Goal: Information Seeking & Learning: Learn about a topic

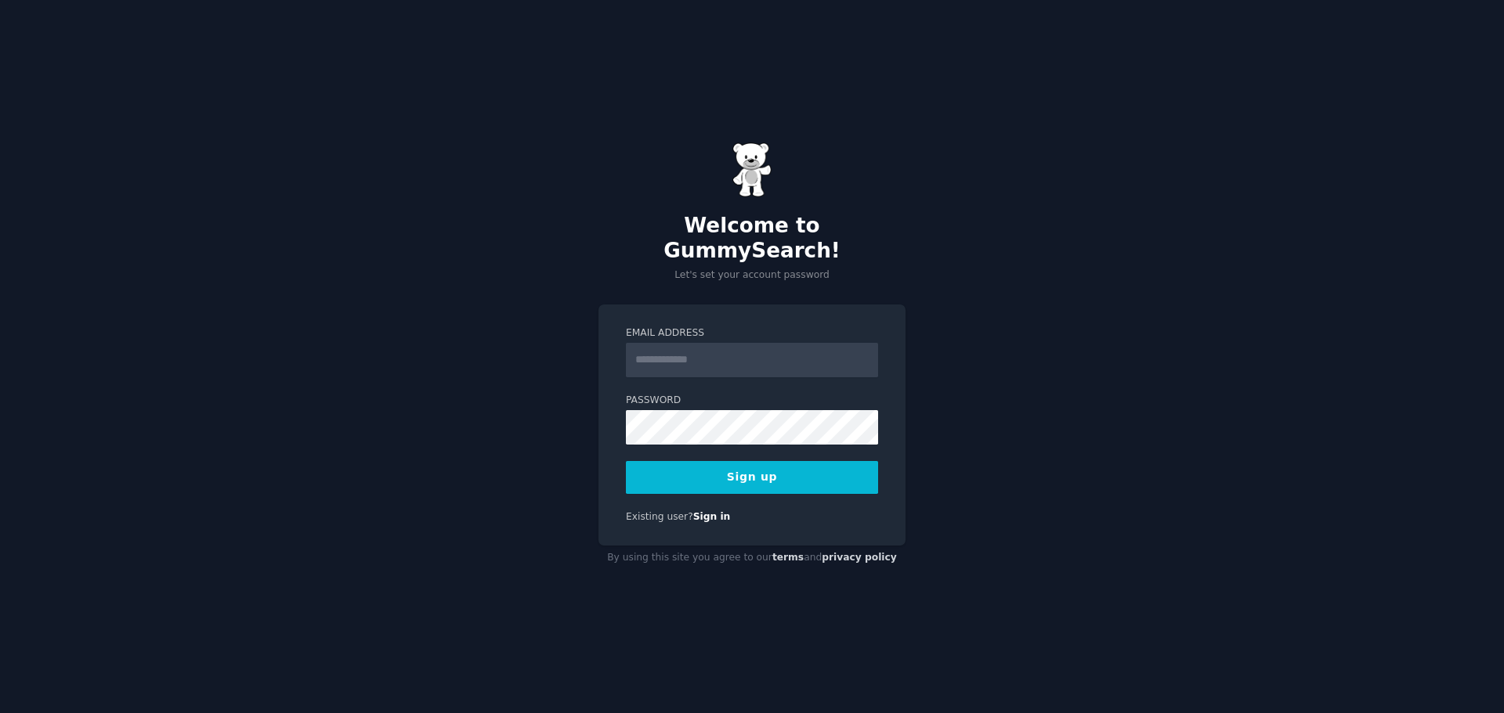
click at [710, 343] on input "Email Address" at bounding box center [752, 360] width 252 height 34
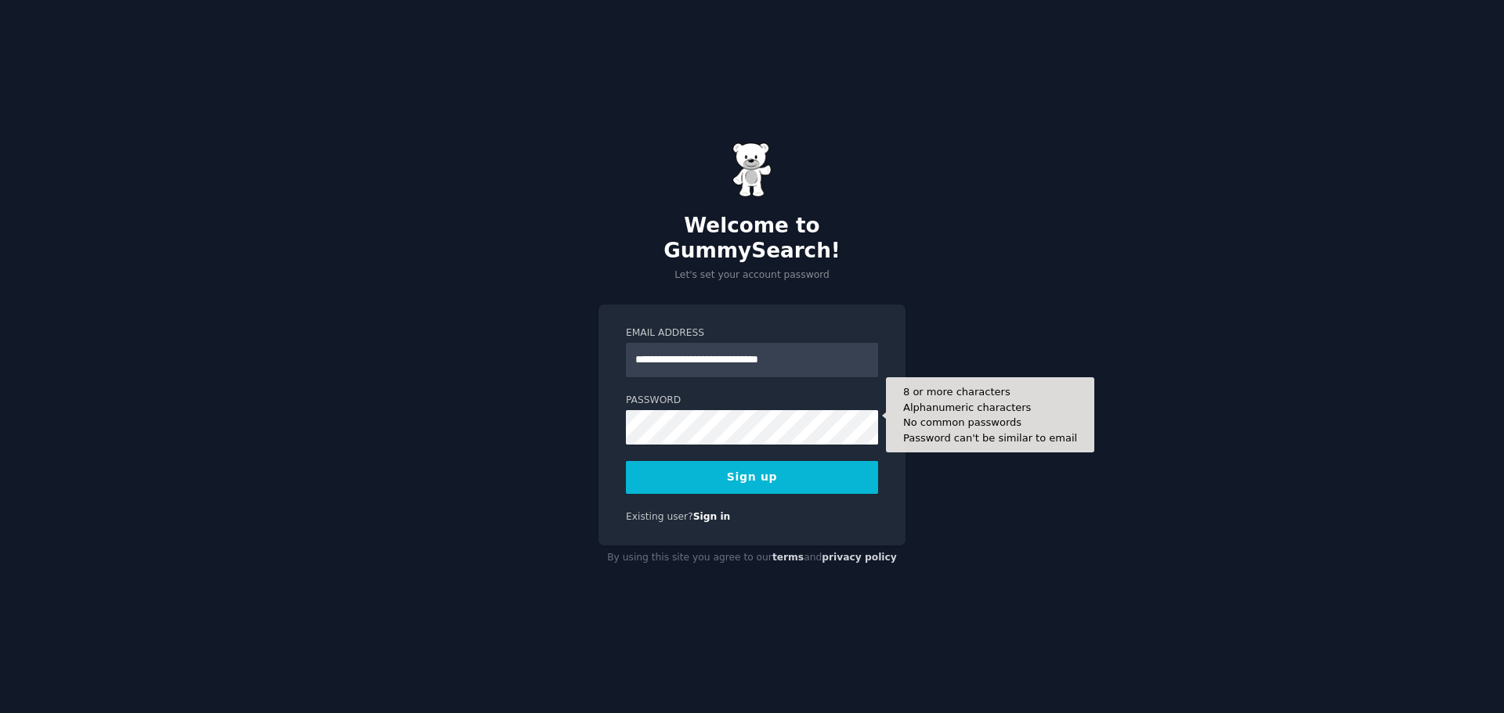
type input "**********"
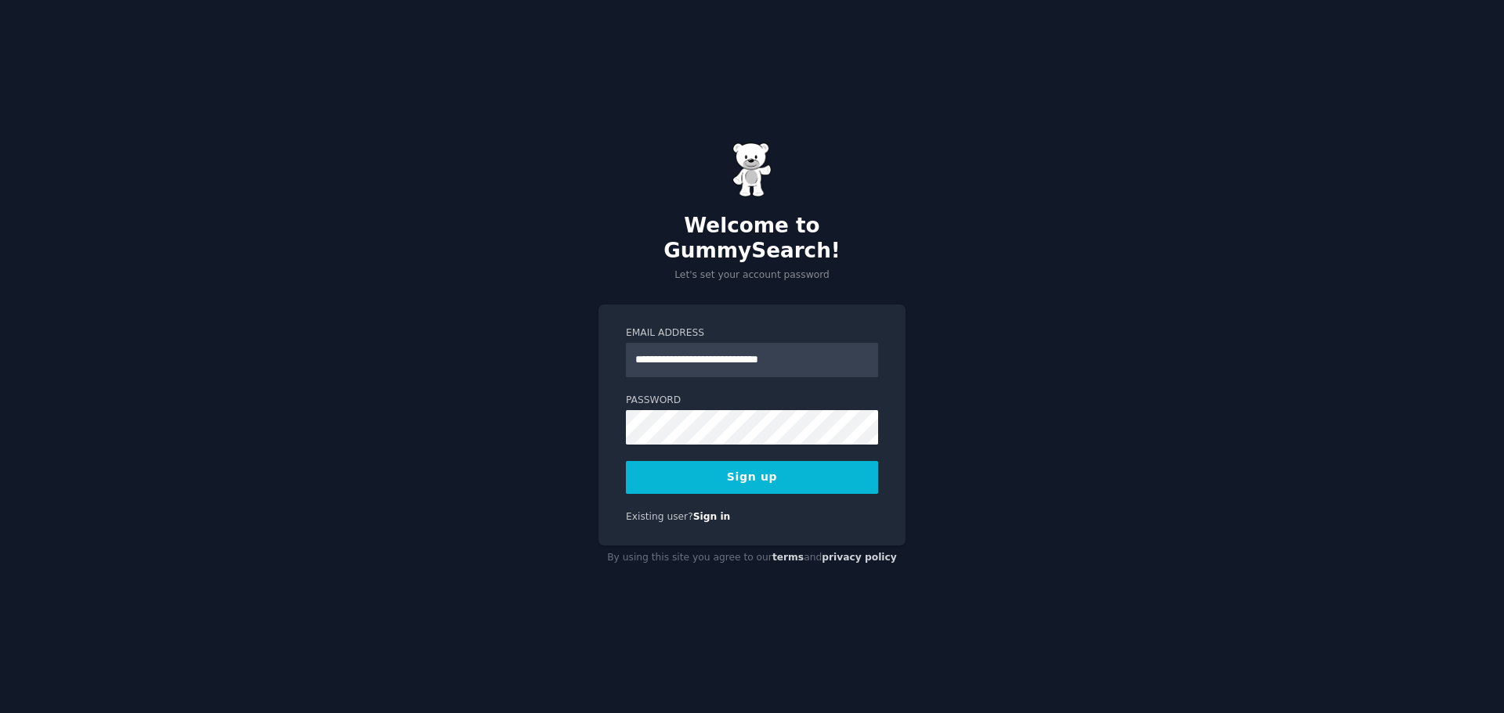
click at [767, 471] on button "Sign up" at bounding box center [752, 477] width 252 height 33
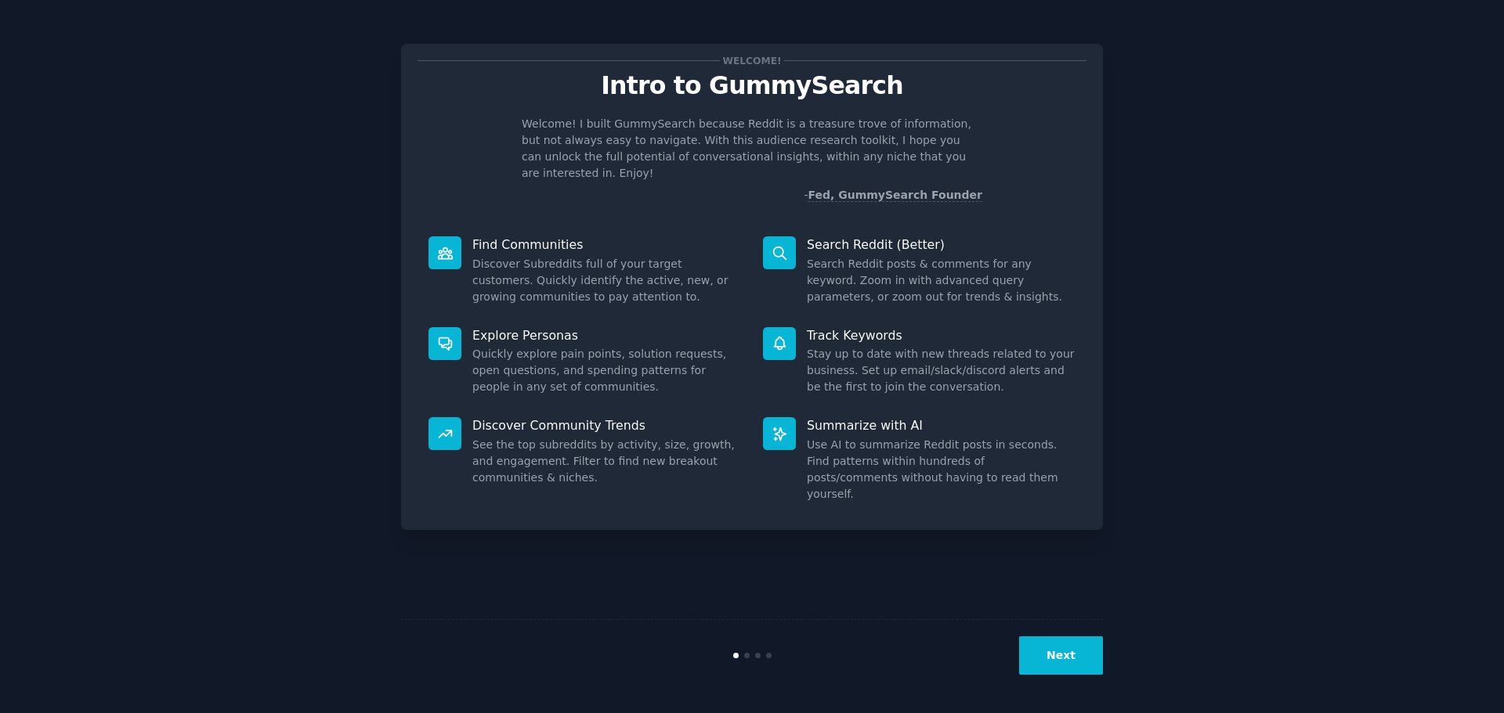
click at [1053, 646] on button "Next" at bounding box center [1061, 656] width 84 height 38
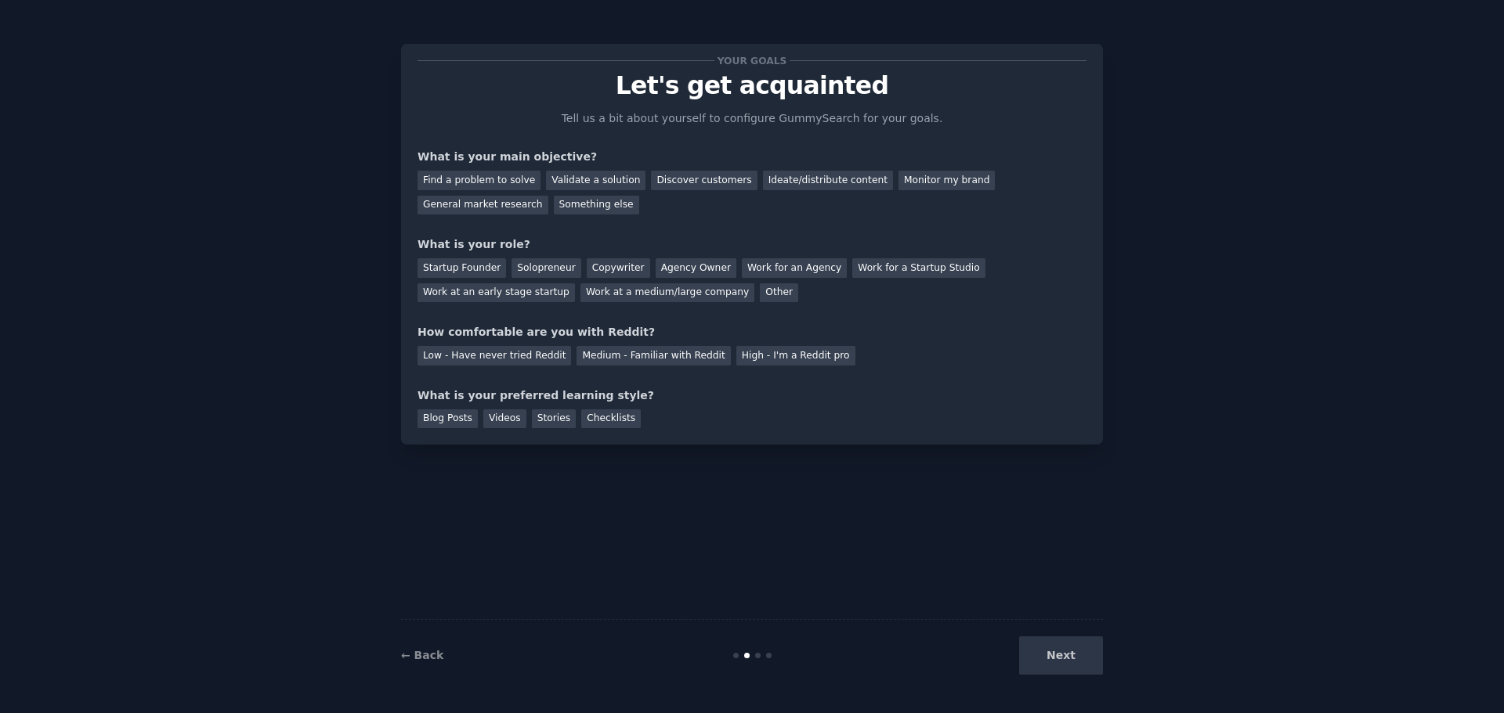
click at [1096, 662] on div "Next" at bounding box center [985, 656] width 234 height 38
click at [473, 179] on div "Find a problem to solve" at bounding box center [478, 181] width 123 height 20
click at [605, 179] on div "Validate a solution" at bounding box center [595, 181] width 99 height 20
click at [462, 273] on div "Startup Founder" at bounding box center [461, 268] width 88 height 20
click at [619, 351] on div "Medium - Familiar with Reddit" at bounding box center [652, 356] width 153 height 20
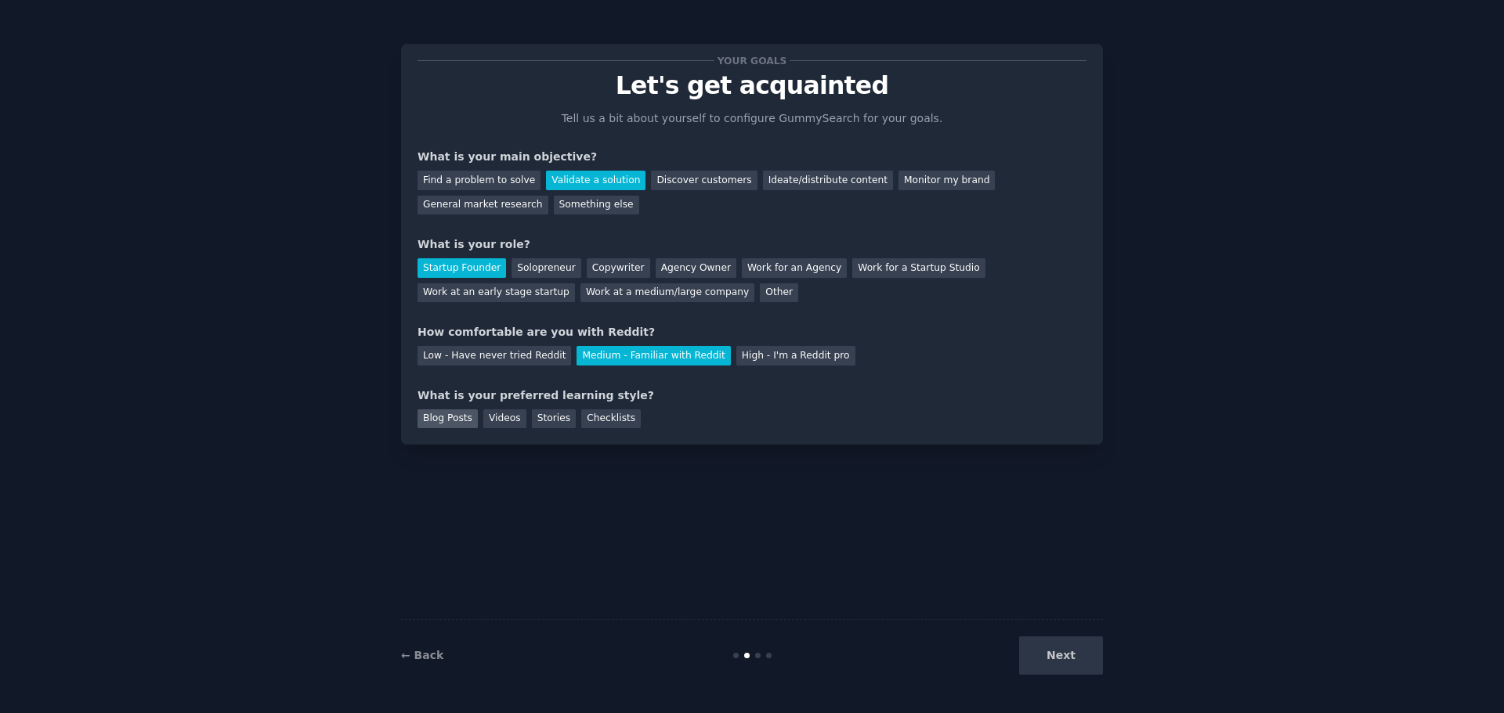
click at [450, 421] on div "Blog Posts" at bounding box center [447, 420] width 60 height 20
click at [1087, 649] on button "Next" at bounding box center [1061, 656] width 84 height 38
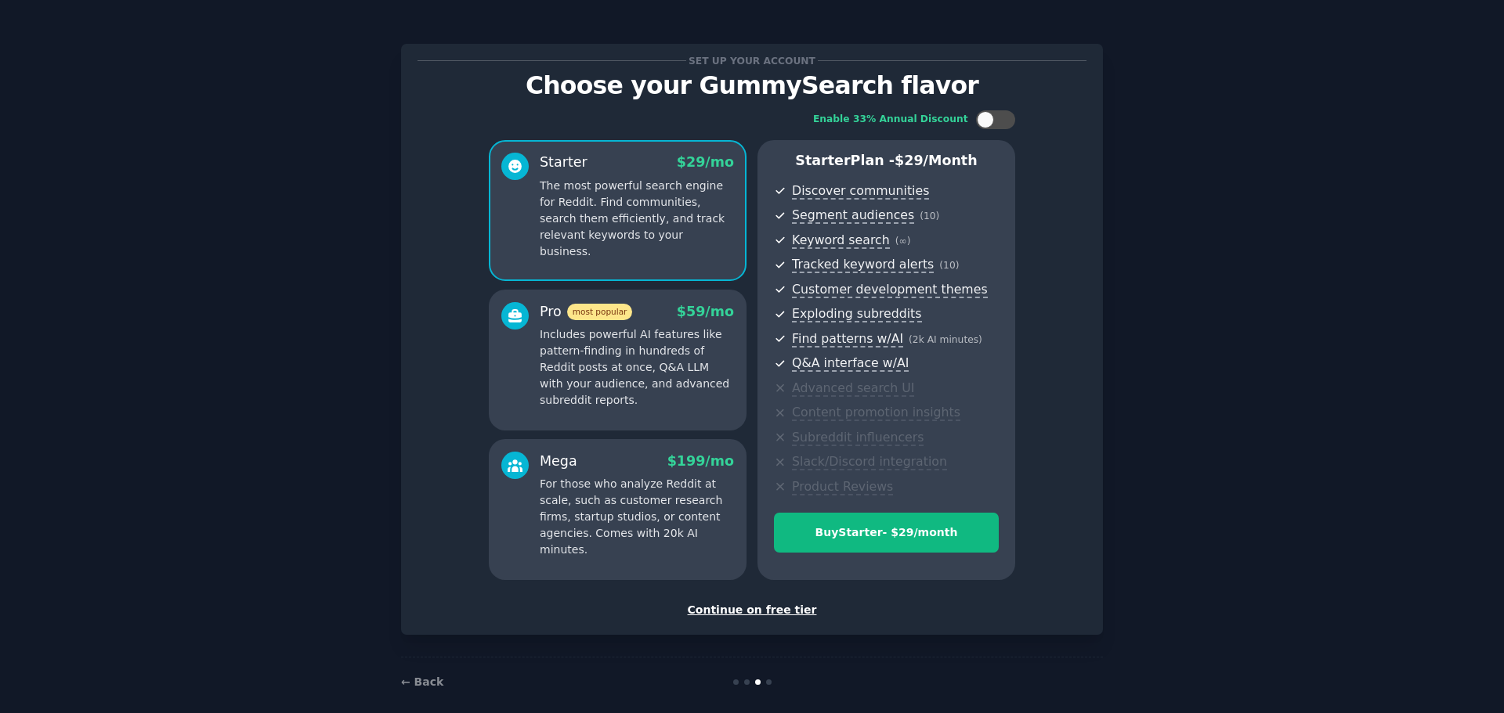
click at [741, 615] on div "Continue on free tier" at bounding box center [751, 610] width 669 height 16
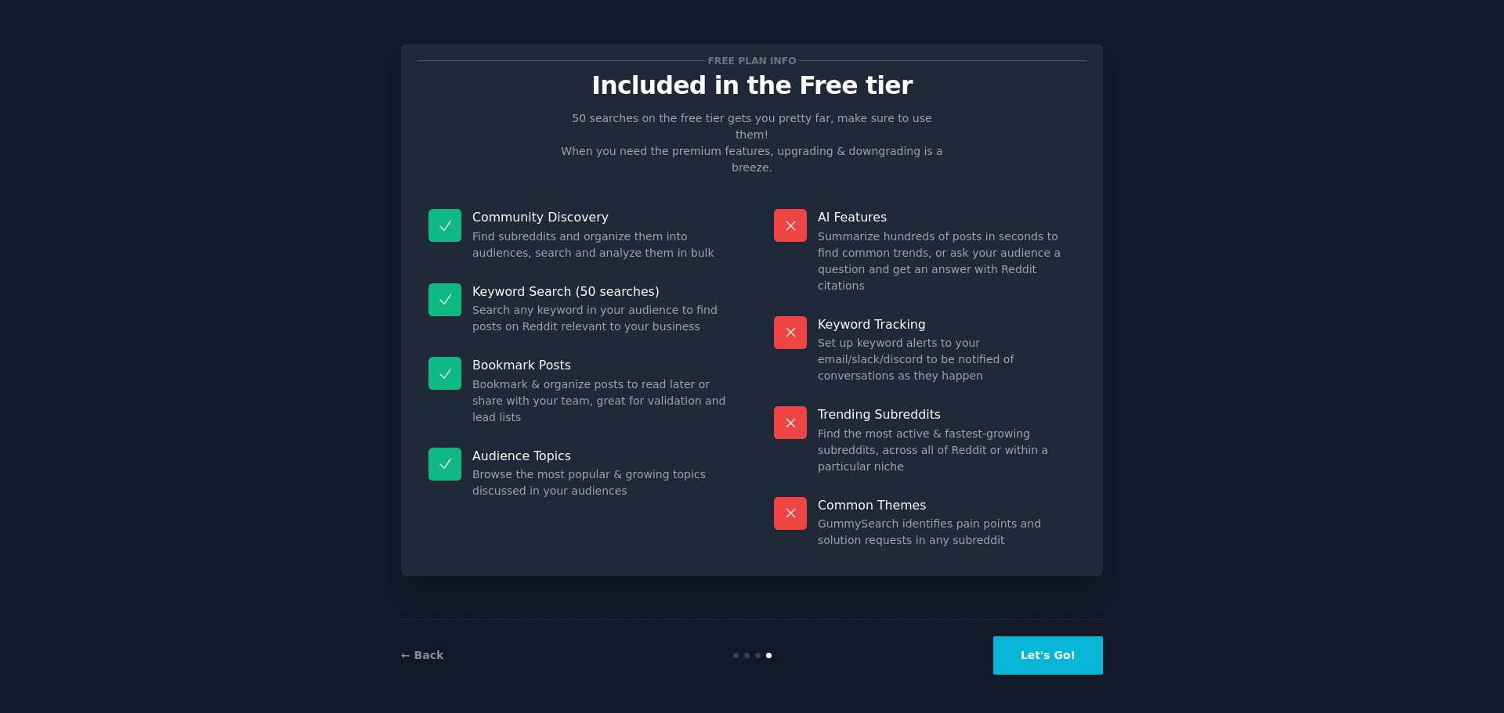
click at [1046, 660] on button "Let's Go!" at bounding box center [1048, 656] width 110 height 38
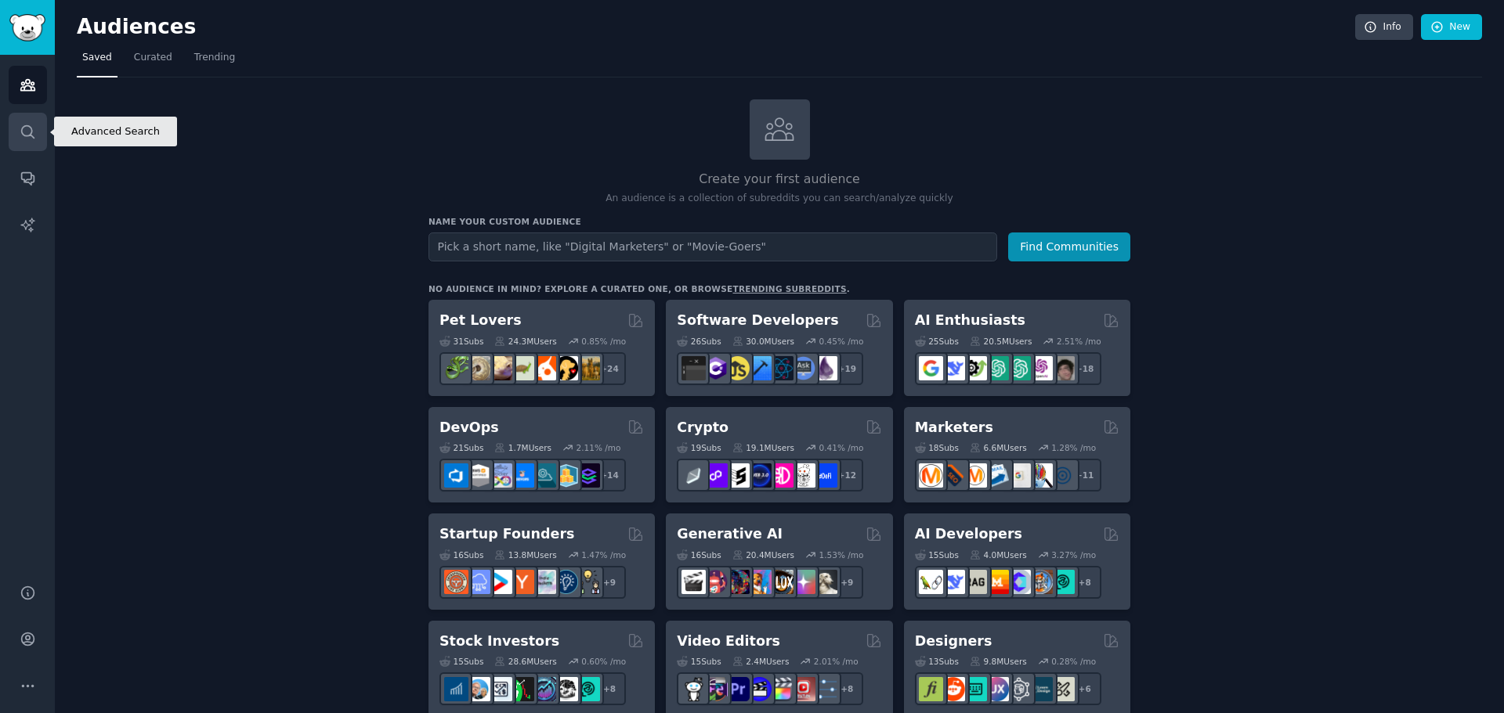
click at [23, 137] on icon "Sidebar" at bounding box center [28, 132] width 16 height 16
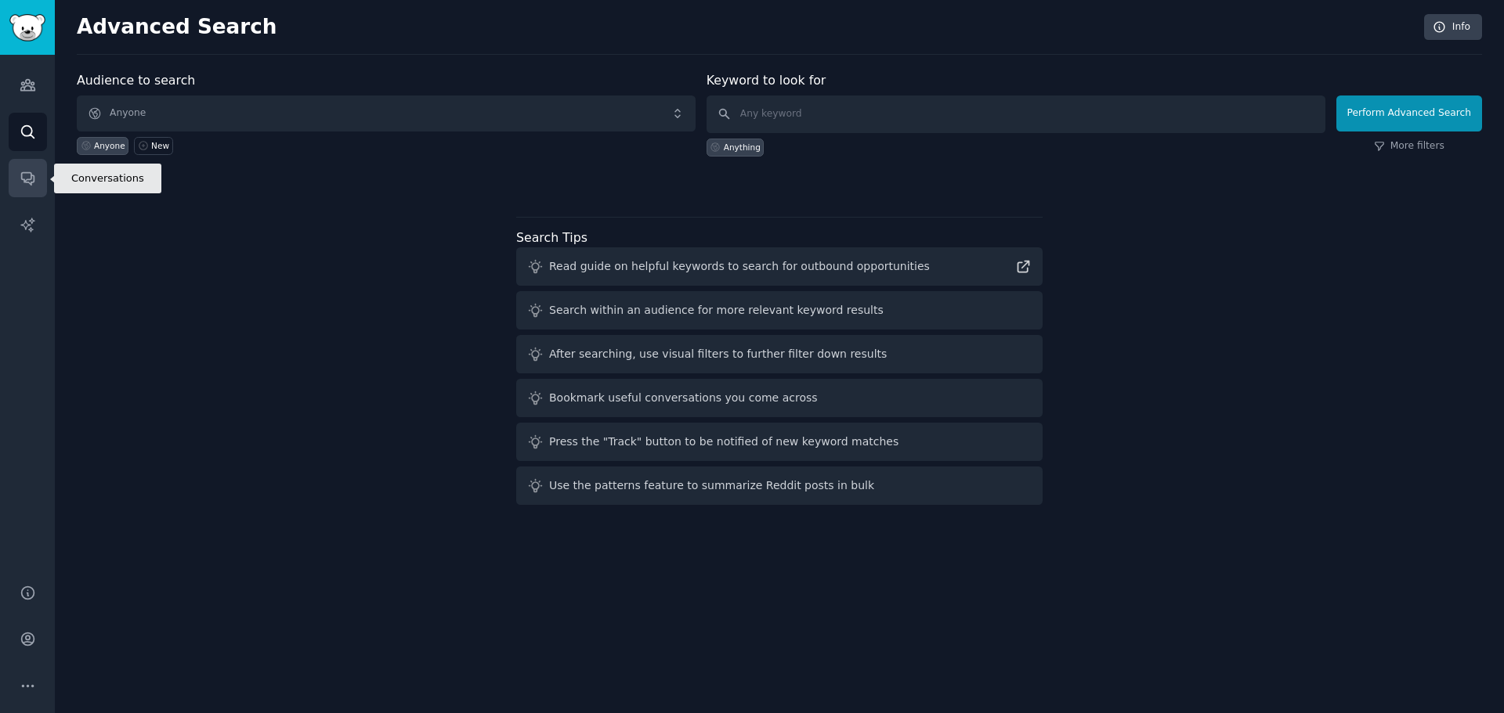
click at [27, 179] on icon "Sidebar" at bounding box center [27, 179] width 13 height 13
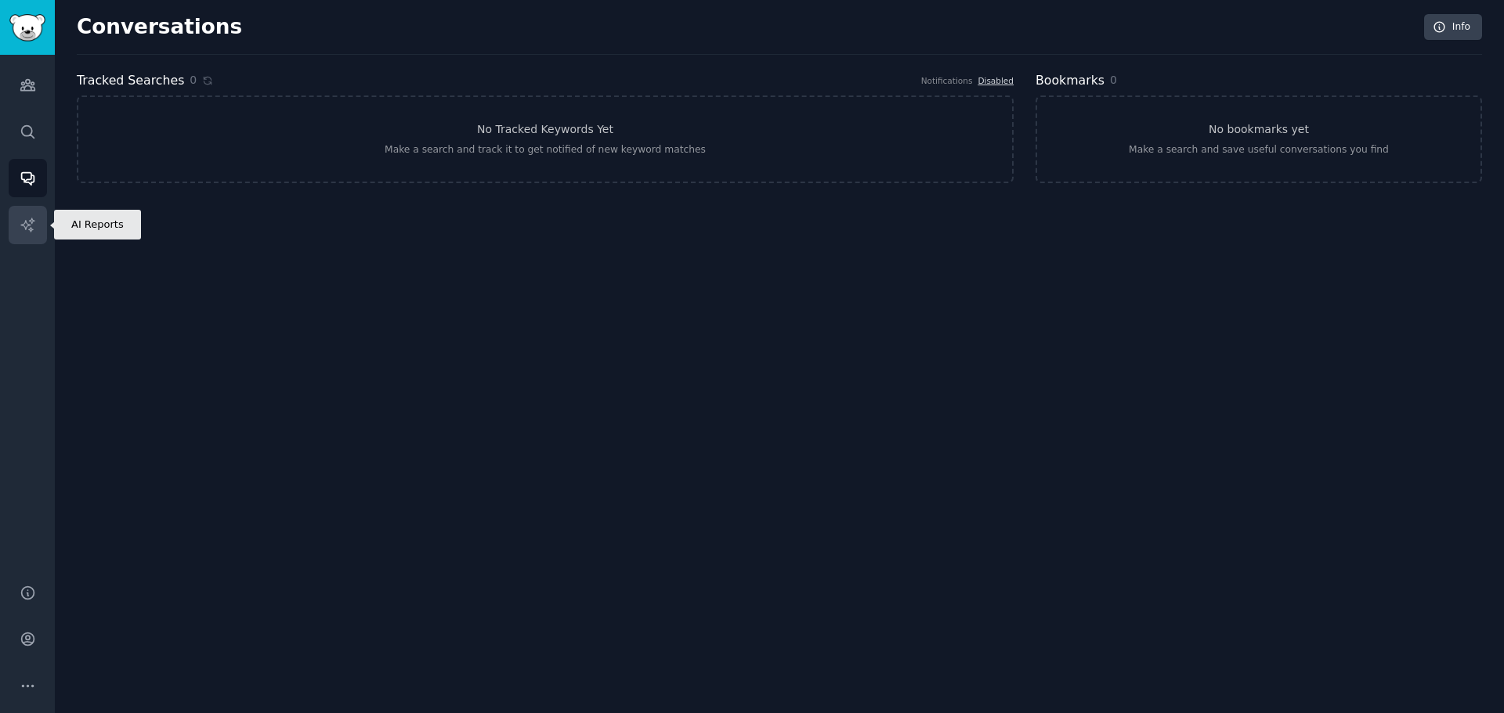
click at [31, 224] on icon "Sidebar" at bounding box center [28, 225] width 16 height 16
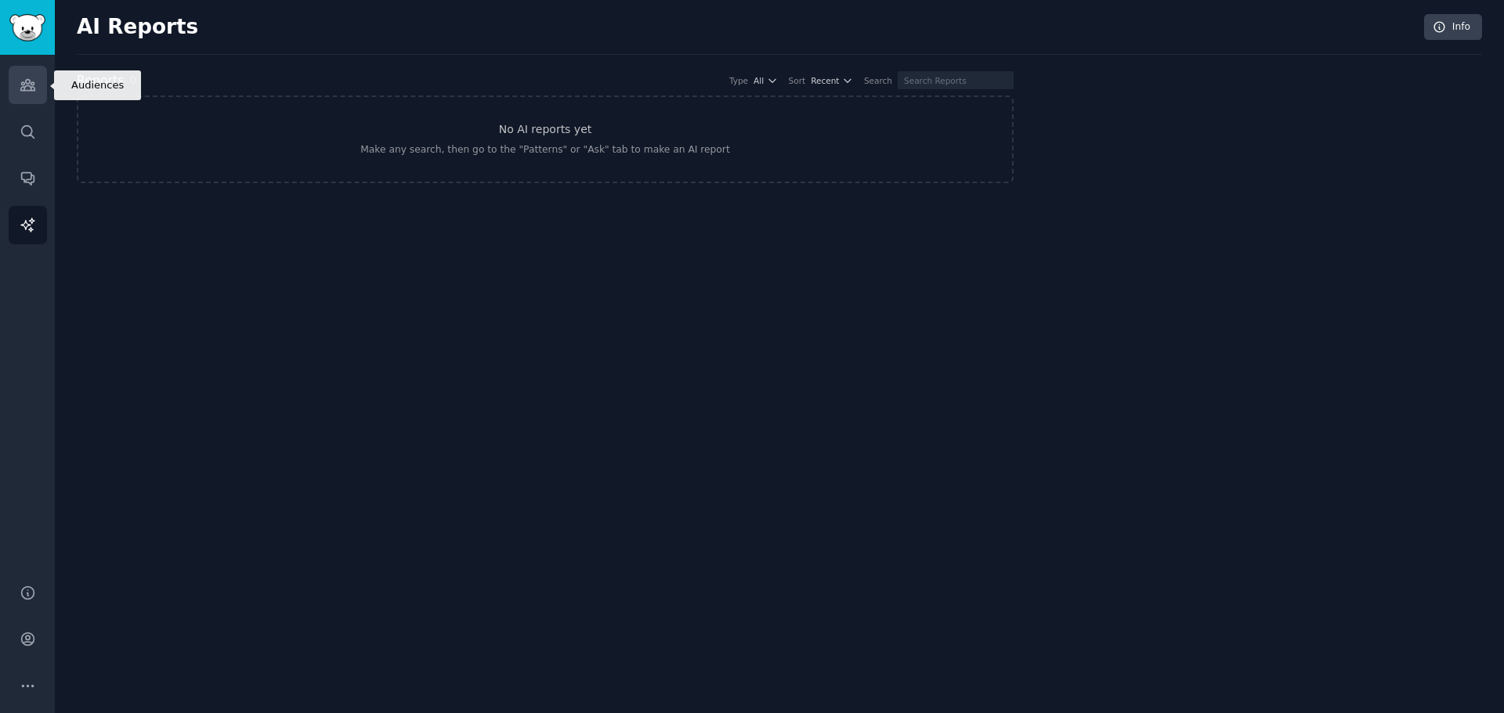
click at [28, 86] on icon "Sidebar" at bounding box center [27, 85] width 14 height 11
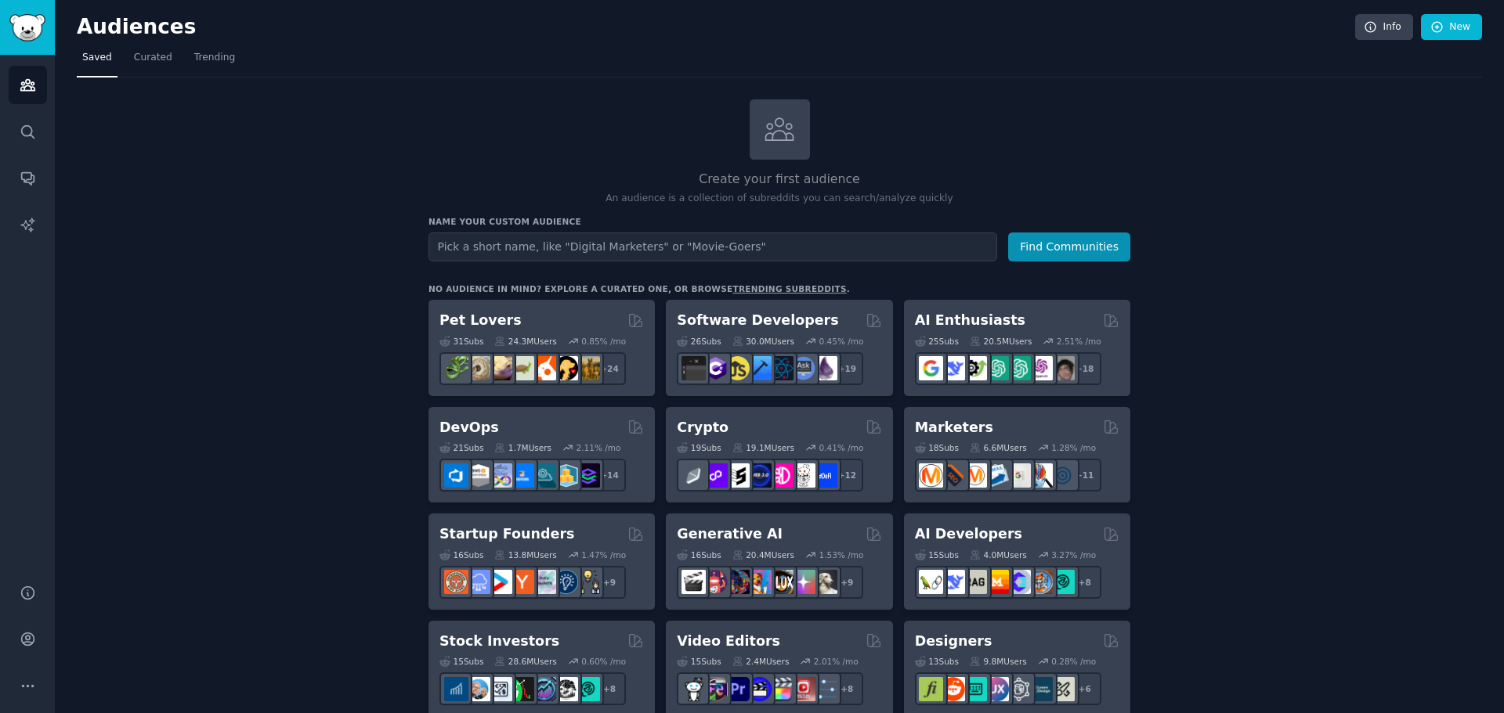
click at [746, 284] on link "trending subreddits" at bounding box center [789, 288] width 114 height 9
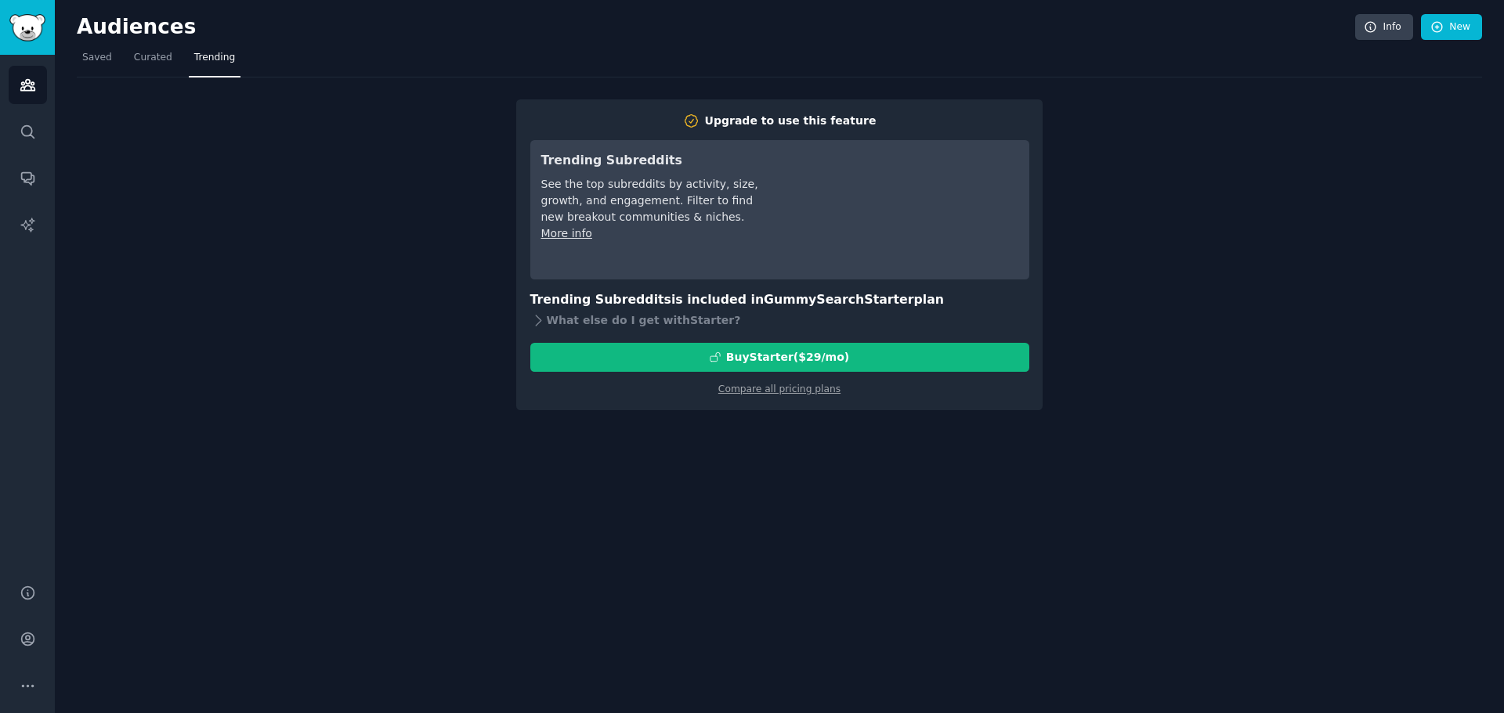
click at [2, 102] on div "Audiences Search Conversations AI Reports" at bounding box center [27, 310] width 55 height 511
click at [20, 92] on icon "Sidebar" at bounding box center [28, 85] width 16 height 16
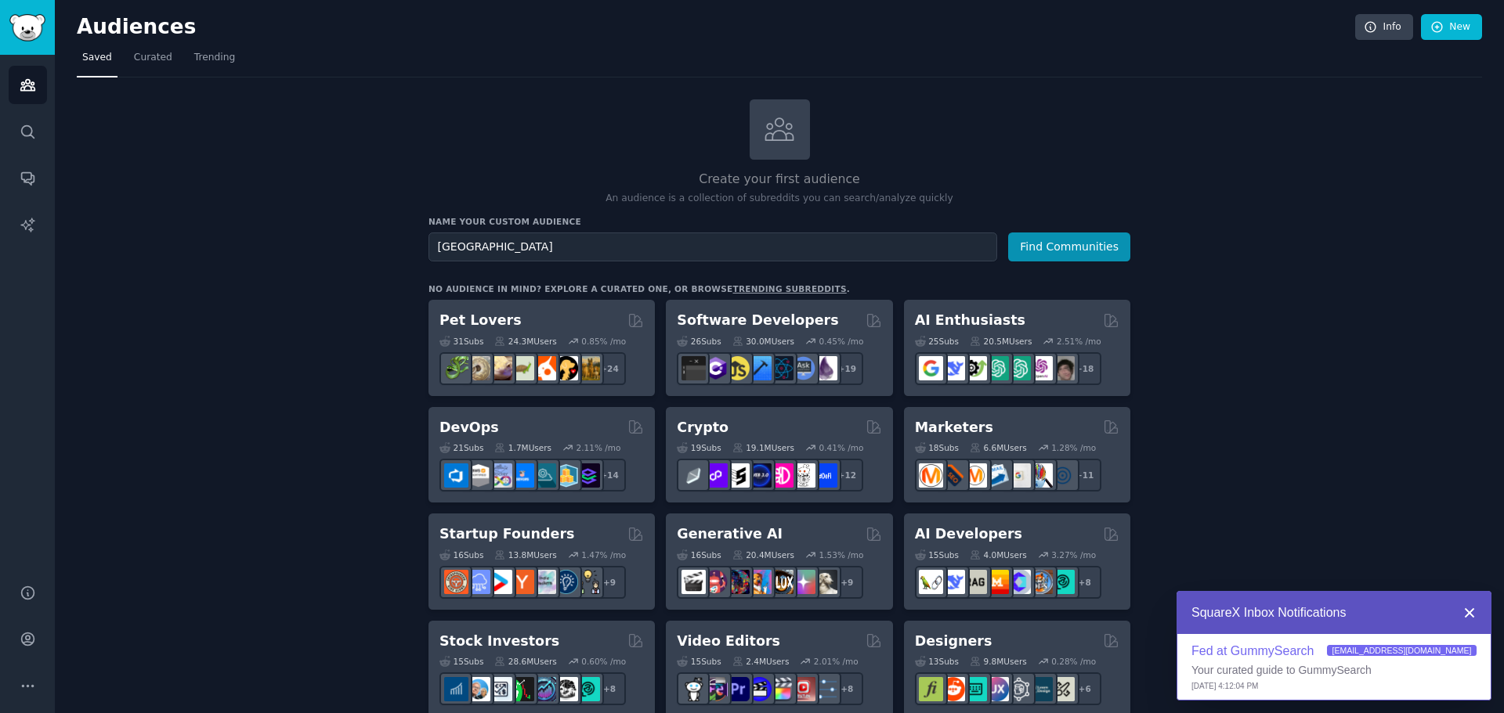
type input "[GEOGRAPHIC_DATA]"
click at [1468, 607] on icon at bounding box center [1469, 613] width 14 height 14
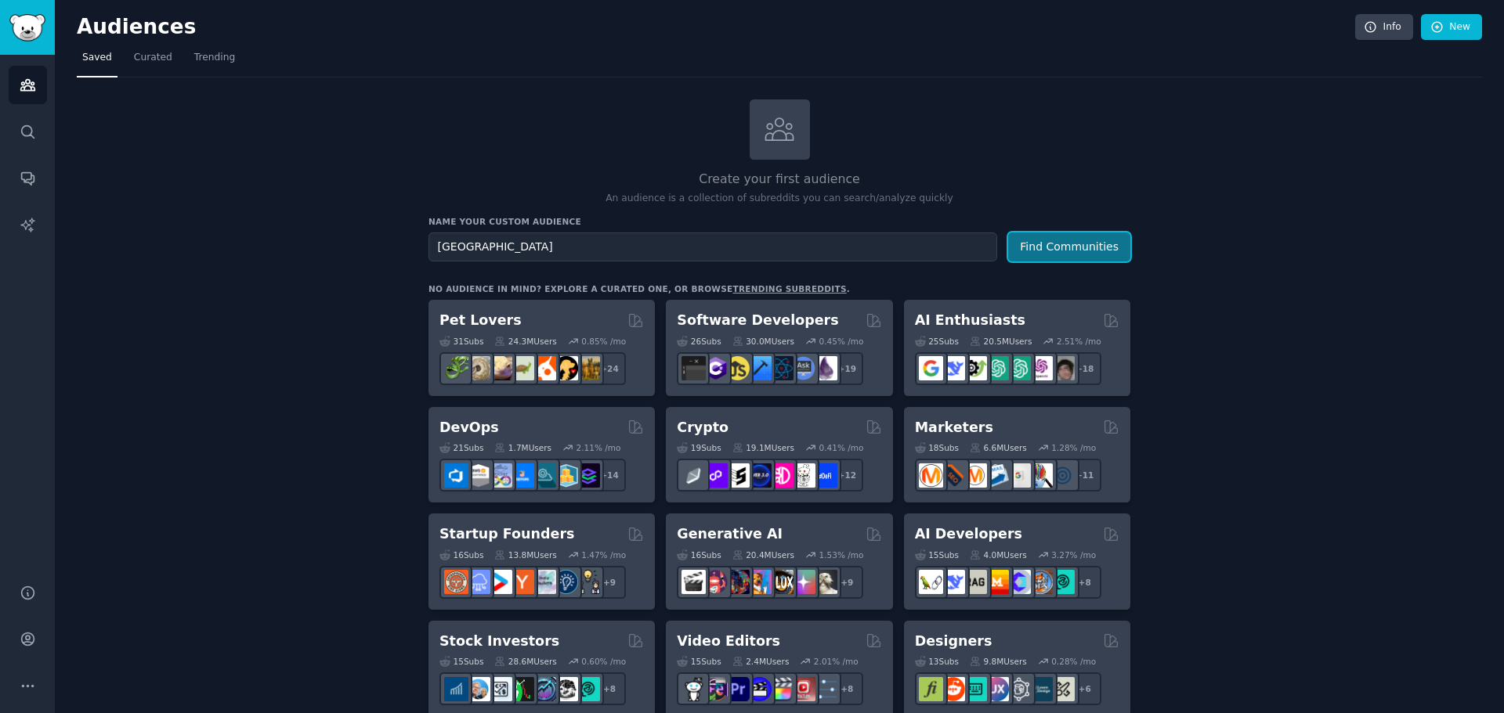
click at [1077, 248] on button "Find Communities" at bounding box center [1069, 247] width 122 height 29
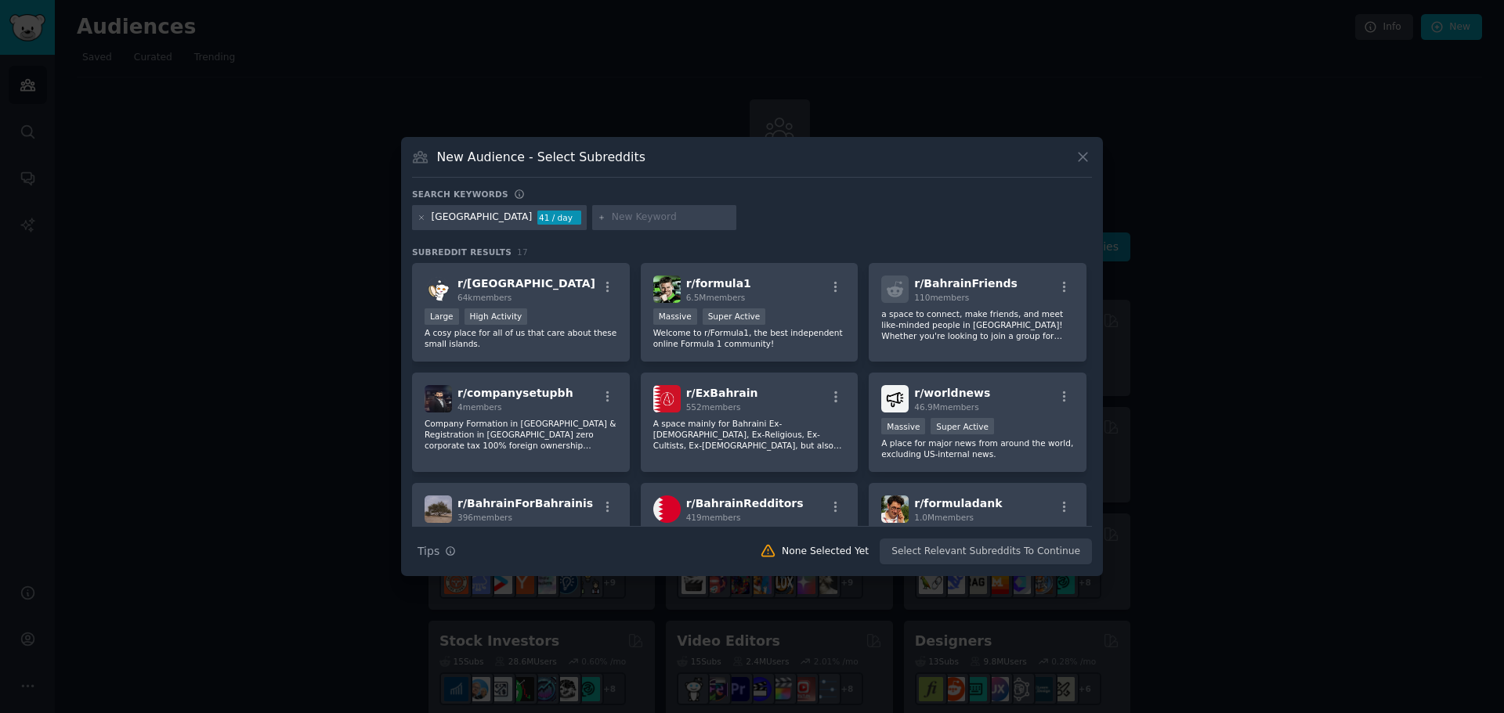
click at [612, 215] on input "text" at bounding box center [671, 218] width 119 height 14
type input "k"
type input "[GEOGRAPHIC_DATA]"
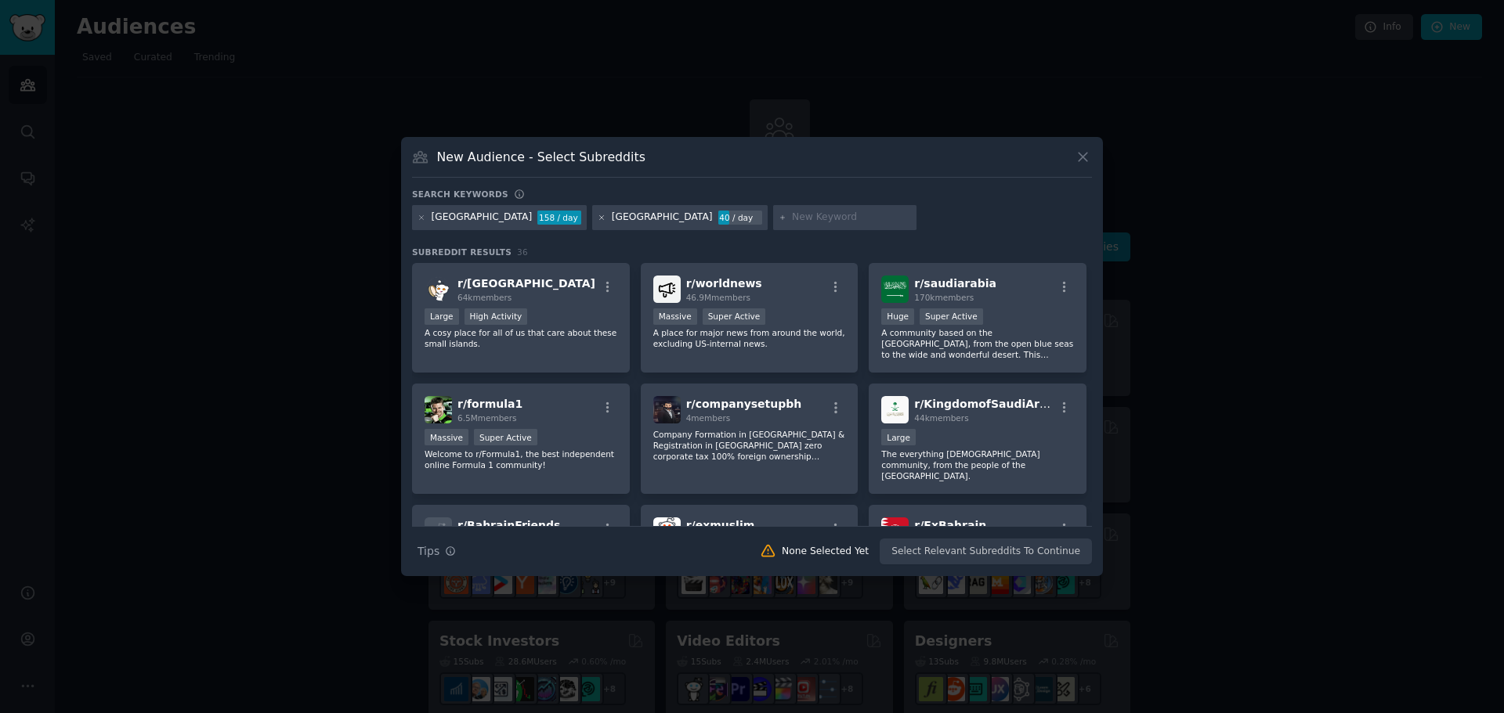
click at [598, 215] on icon at bounding box center [602, 218] width 9 height 9
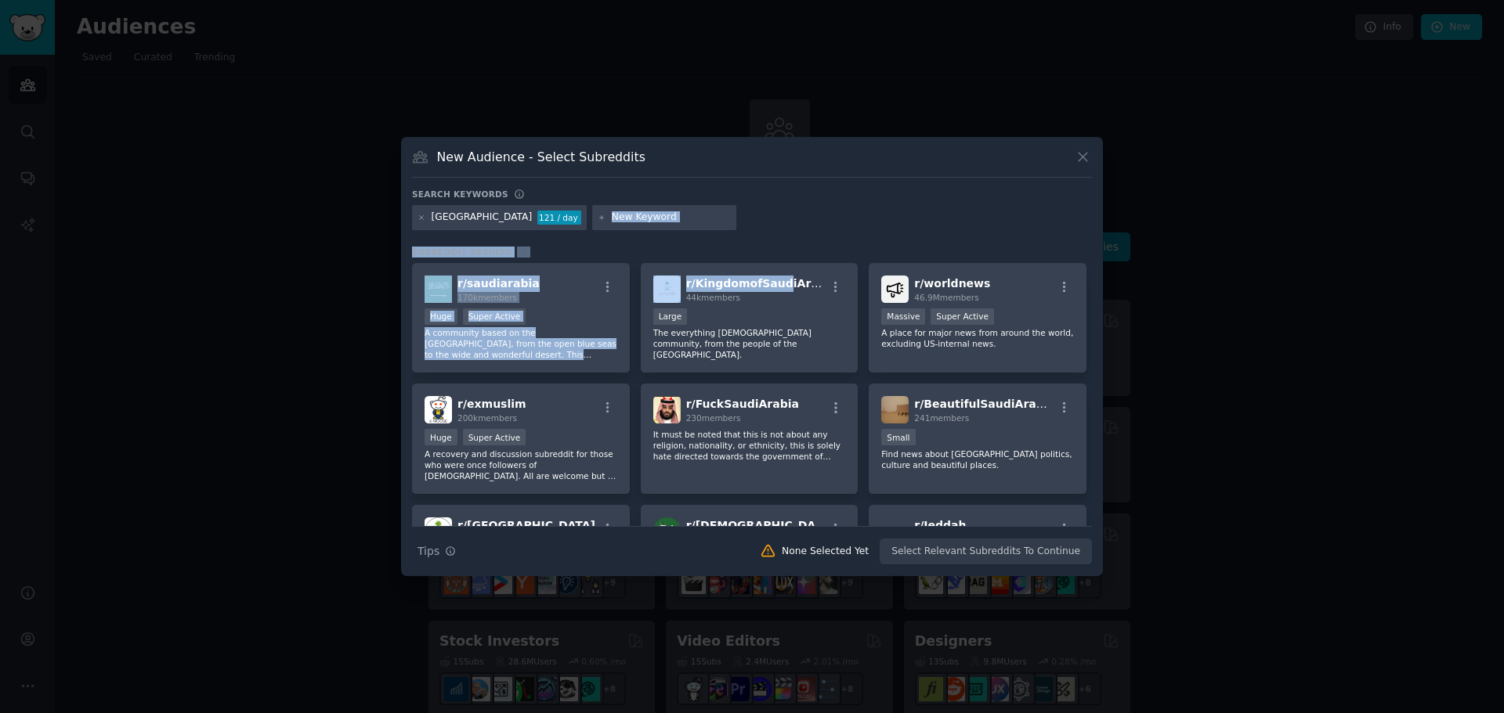
drag, startPoint x: 775, startPoint y: 279, endPoint x: 1019, endPoint y: 217, distance: 252.0
click at [1019, 217] on div "Search keywords Try a 2-4 keywords your audience might mention [GEOGRAPHIC_DATA…" at bounding box center [752, 377] width 680 height 377
click at [827, 226] on div "saudi arabia 121 / day" at bounding box center [752, 220] width 680 height 31
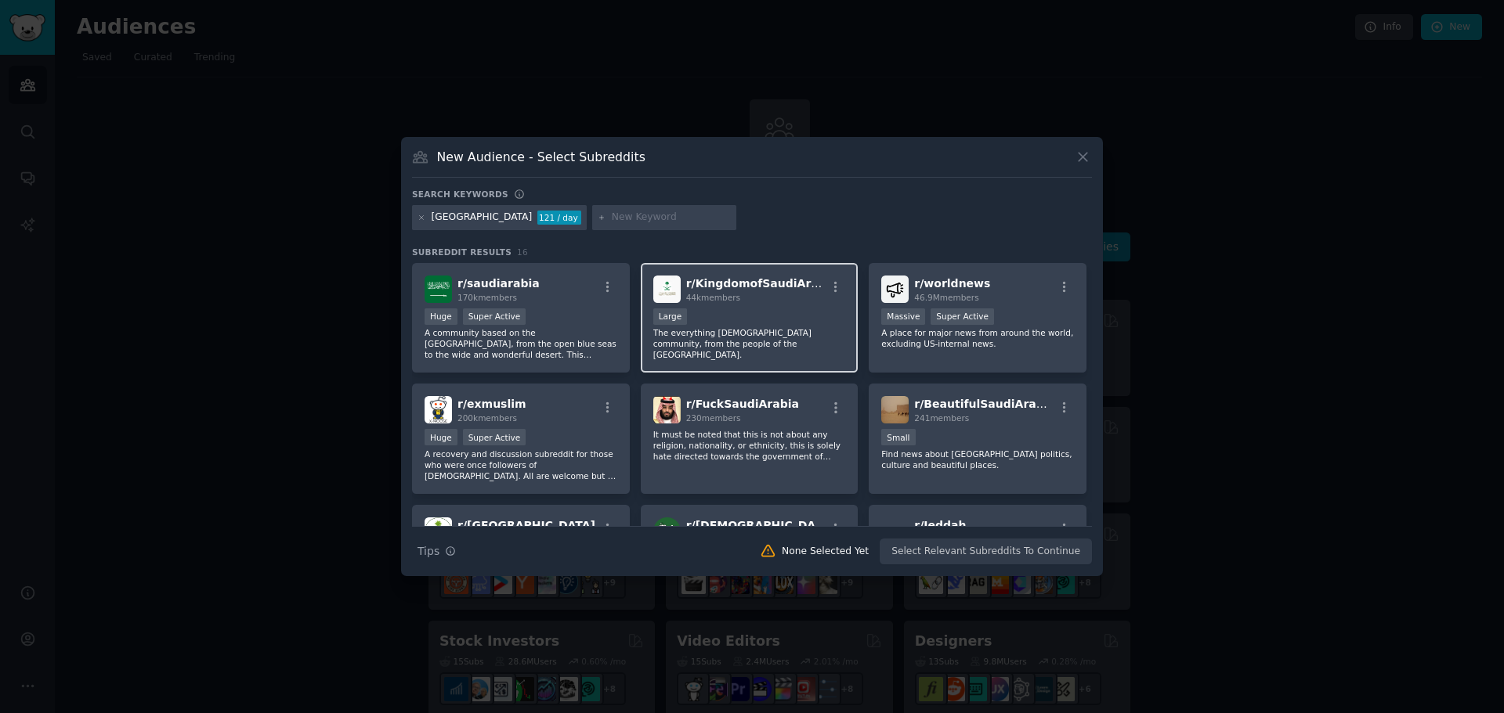
click at [738, 283] on span "r/ KingdomofSaudiArabia" at bounding box center [761, 283] width 151 height 13
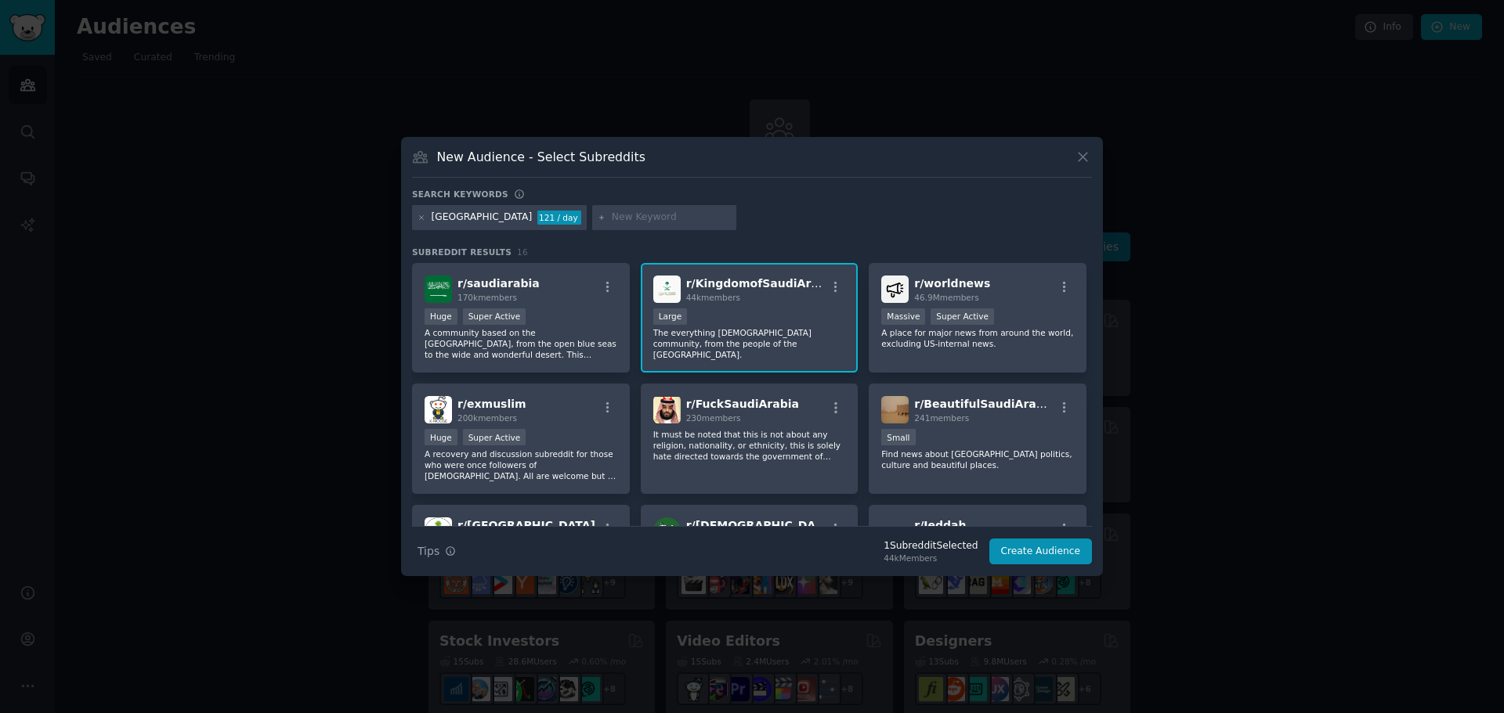
click at [510, 261] on div "Subreddit Results 16 r/ saudiarabia 170k members Huge Super Active A community …" at bounding box center [752, 387] width 680 height 280
click at [511, 273] on div "r/ saudiarabia 170k members Huge Super Active A community based on the [GEOGRAP…" at bounding box center [521, 318] width 218 height 110
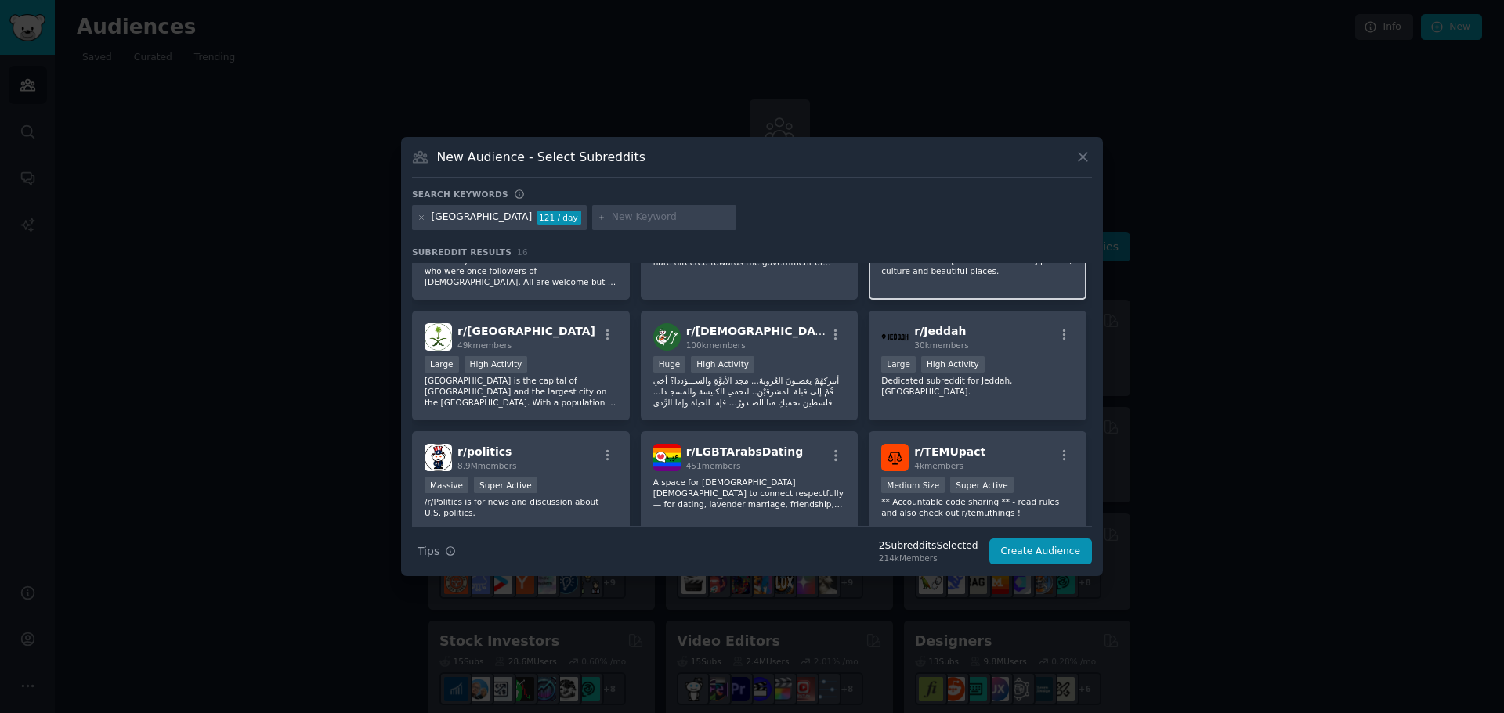
scroll to position [235, 0]
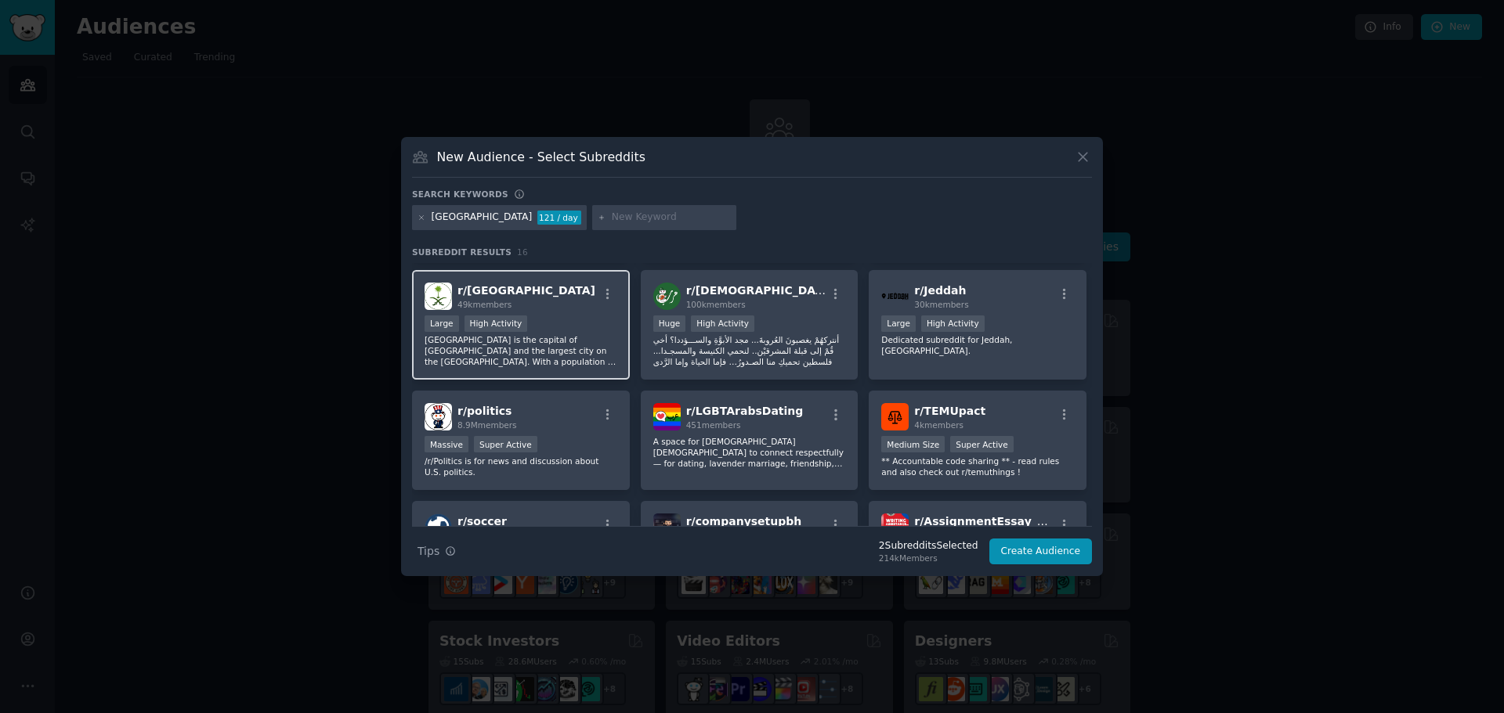
click at [587, 298] on div "r/ [GEOGRAPHIC_DATA] 49k members" at bounding box center [520, 296] width 193 height 27
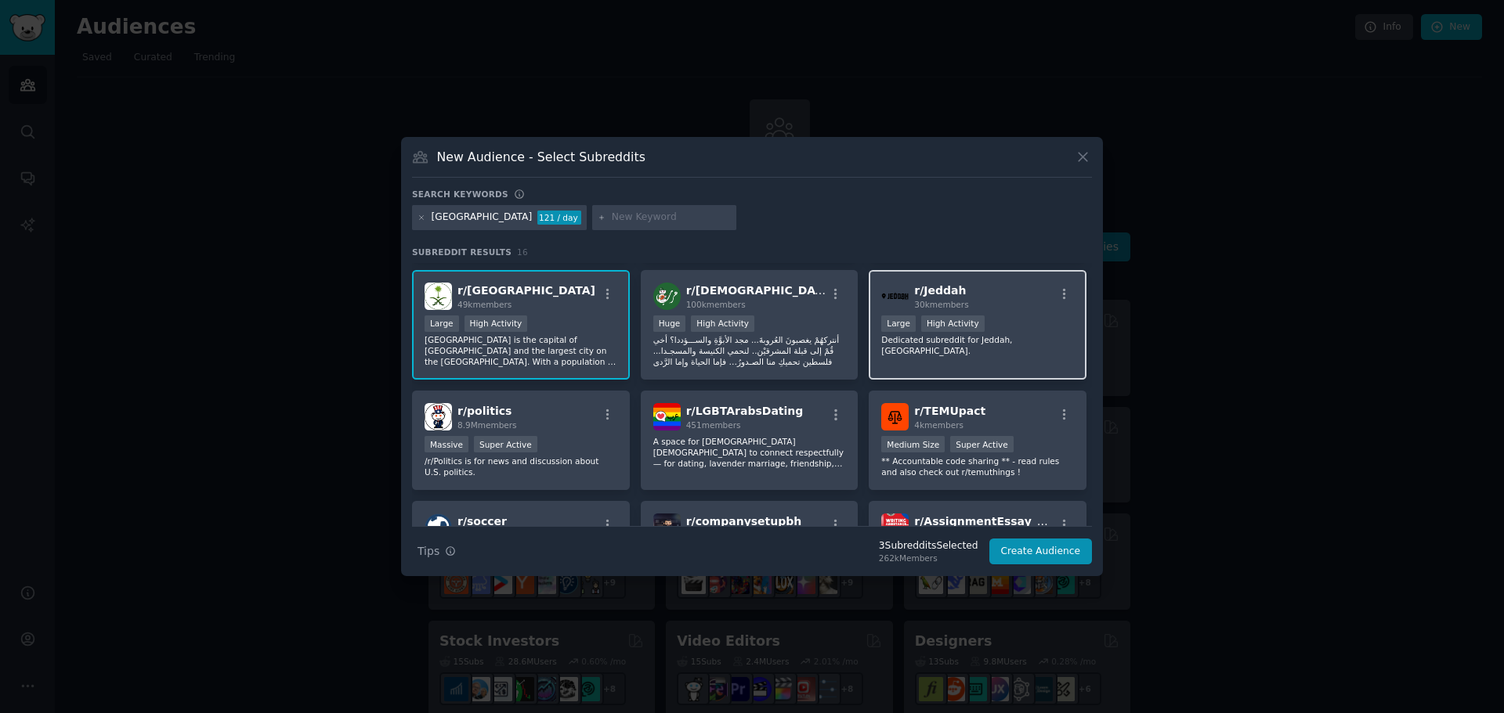
click at [986, 293] on div "r/ Jeddah 30k members" at bounding box center [977, 296] width 193 height 27
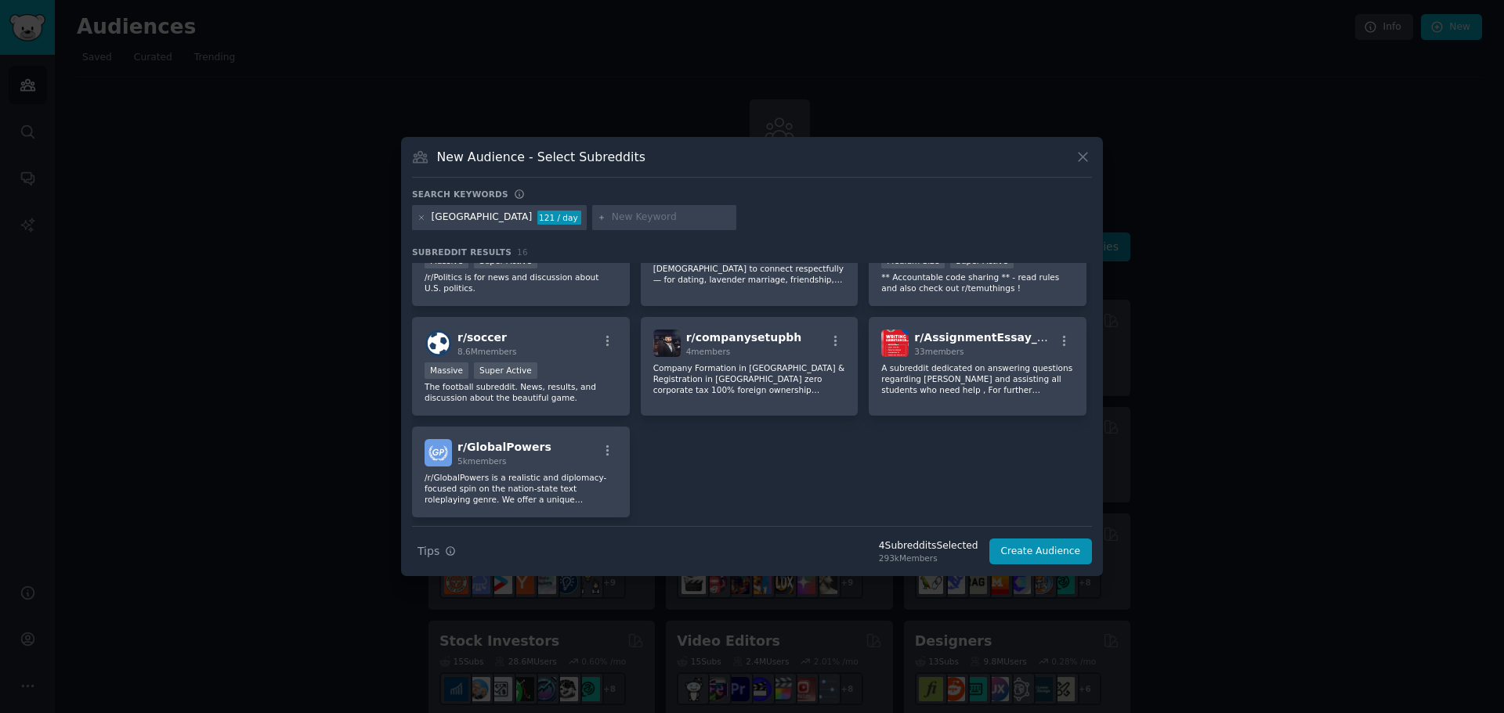
scroll to position [465, 0]
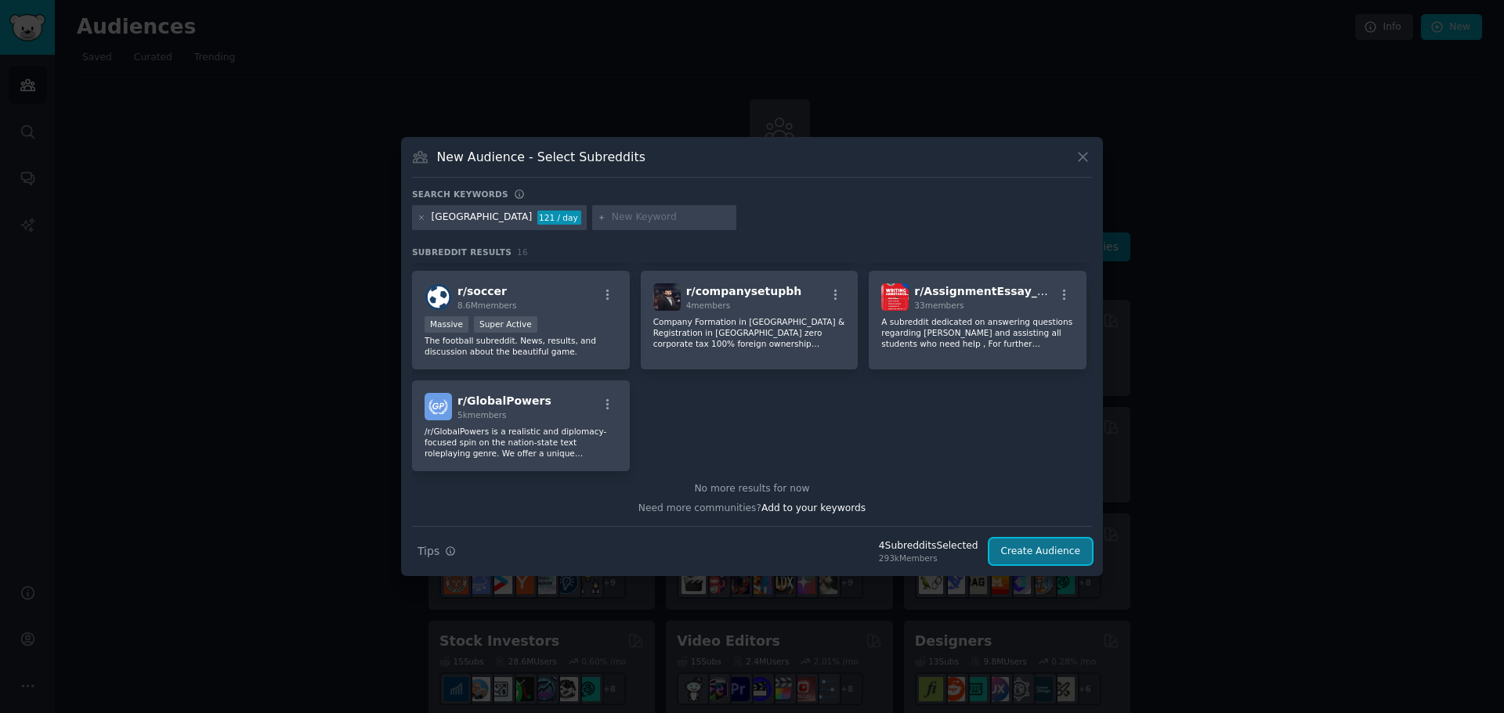
click at [1065, 546] on button "Create Audience" at bounding box center [1040, 552] width 103 height 27
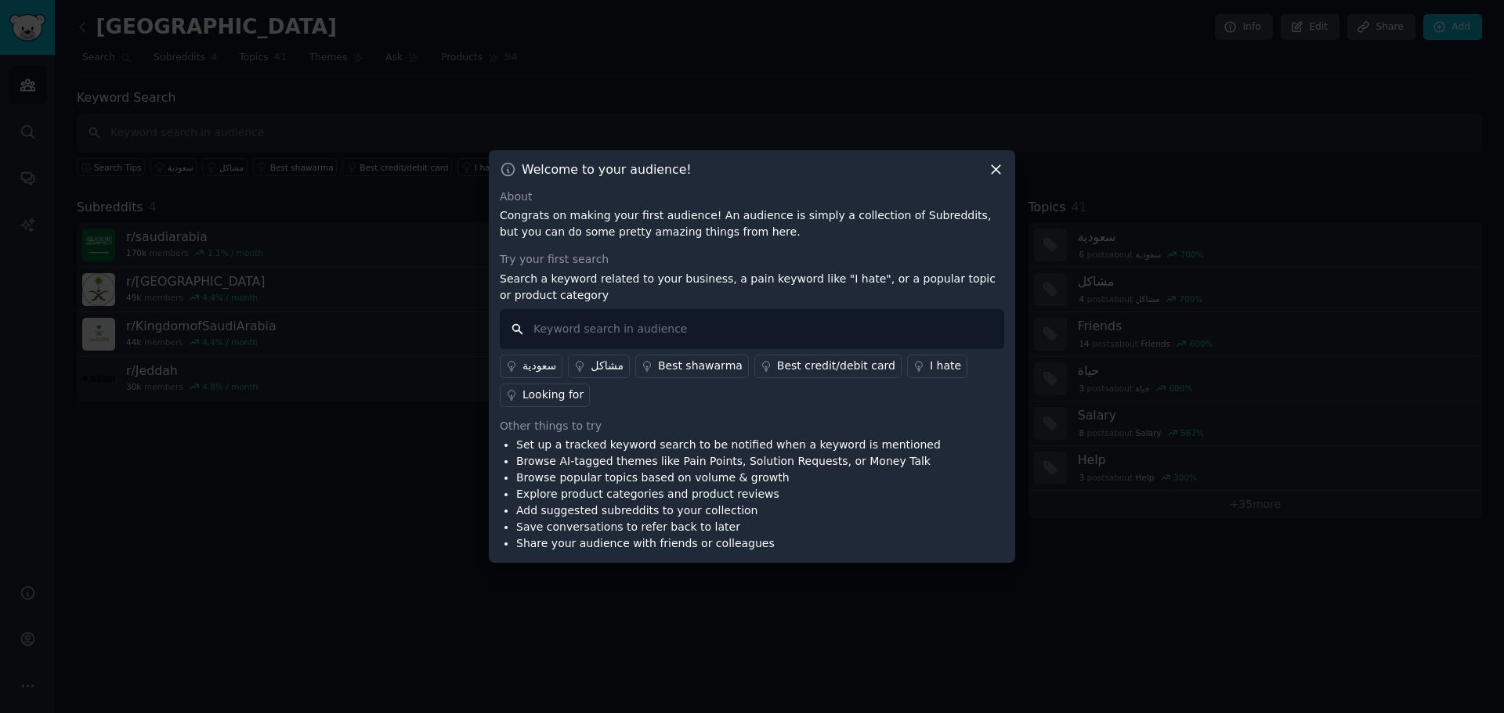
click at [565, 333] on input "text" at bounding box center [752, 329] width 504 height 40
type input "business"
click at [560, 322] on input "business" at bounding box center [752, 329] width 504 height 40
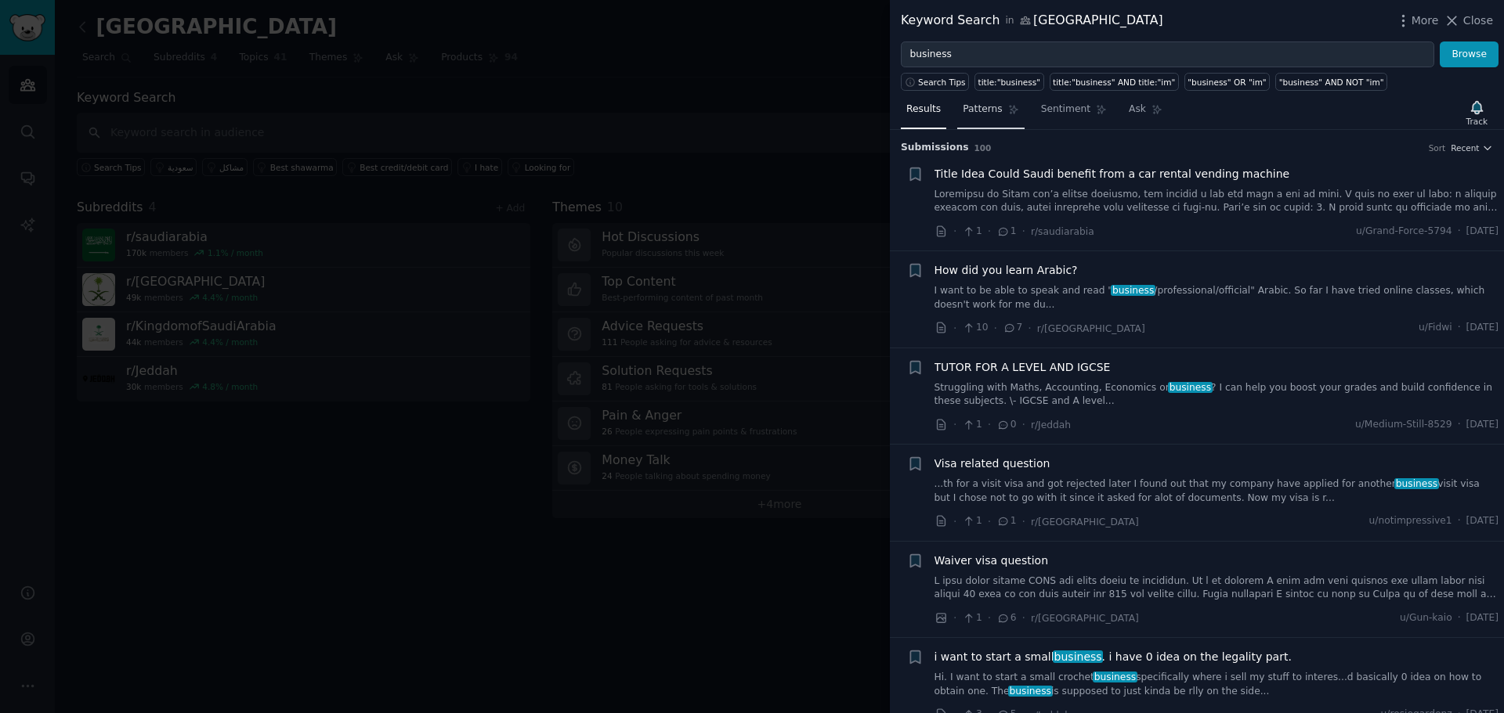
click at [980, 111] on span "Patterns" at bounding box center [981, 110] width 39 height 14
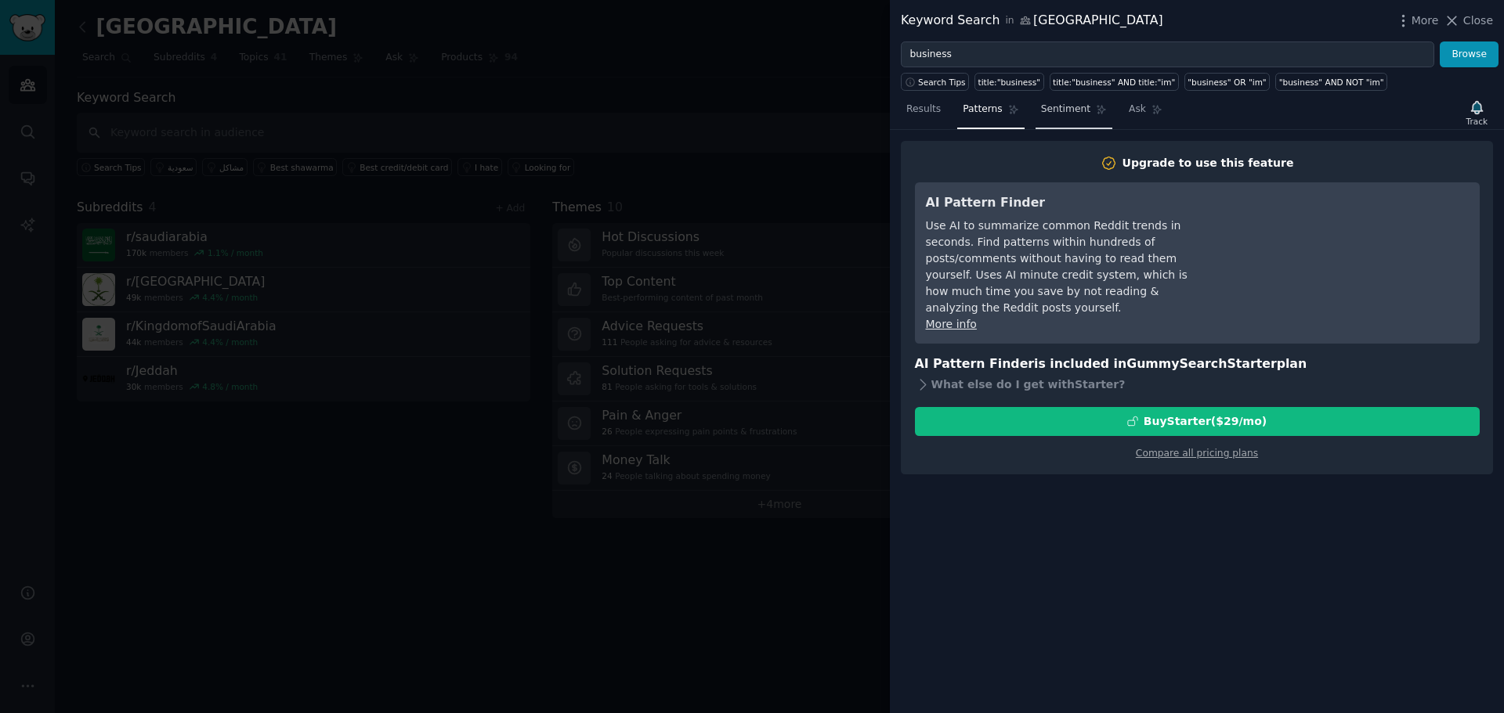
click at [1043, 107] on span "Sentiment" at bounding box center [1065, 110] width 49 height 14
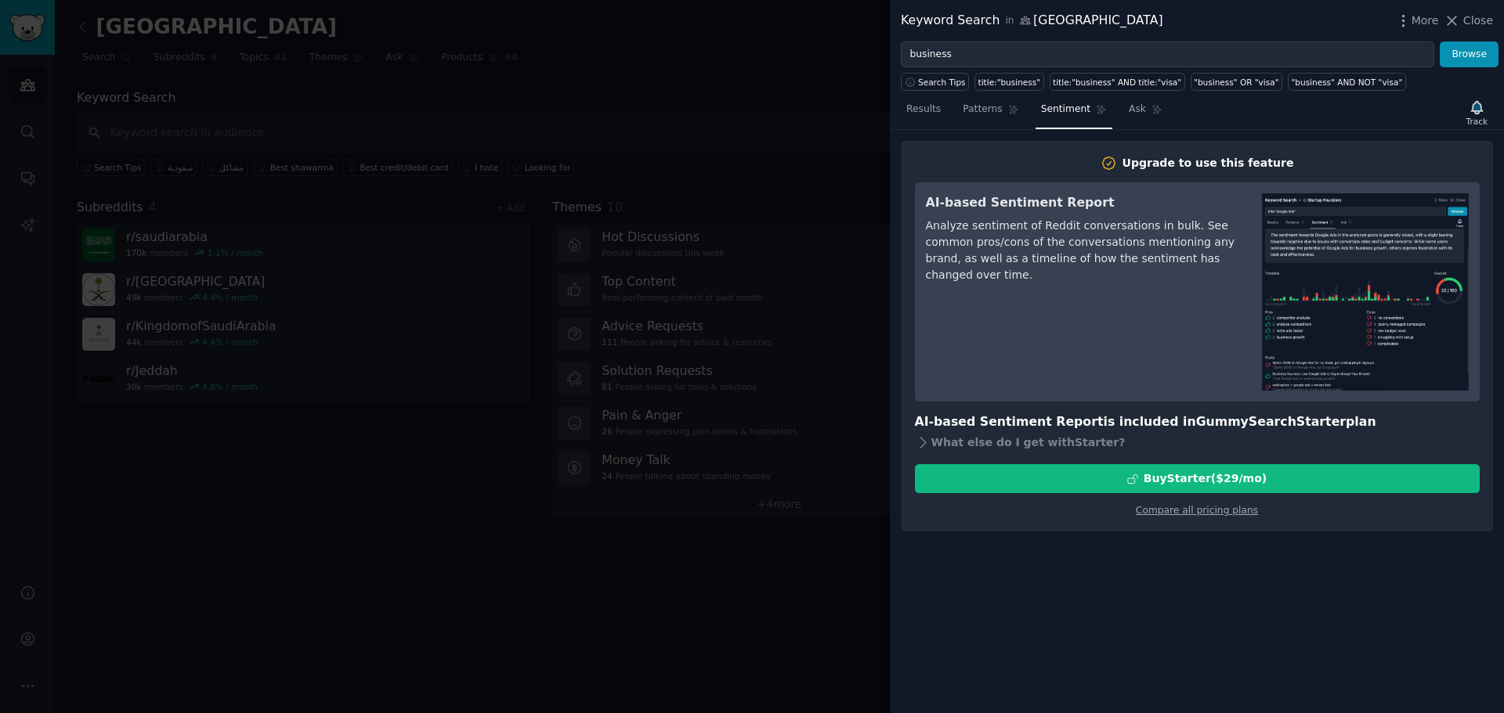
click at [1107, 104] on nav "Results Patterns Sentiment Ask" at bounding box center [1034, 113] width 267 height 32
click at [1129, 108] on span "Ask" at bounding box center [1137, 110] width 17 height 14
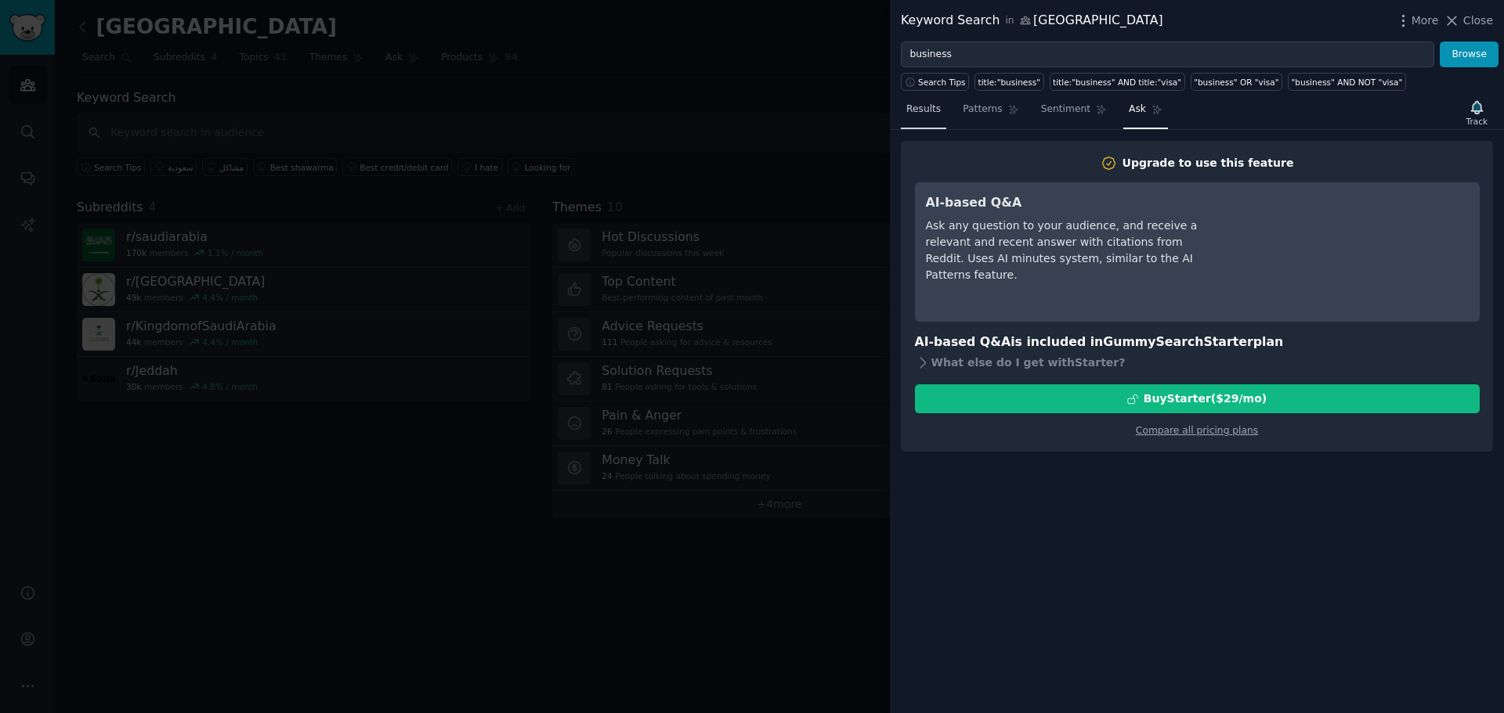
click at [919, 117] on link "Results" at bounding box center [923, 113] width 45 height 32
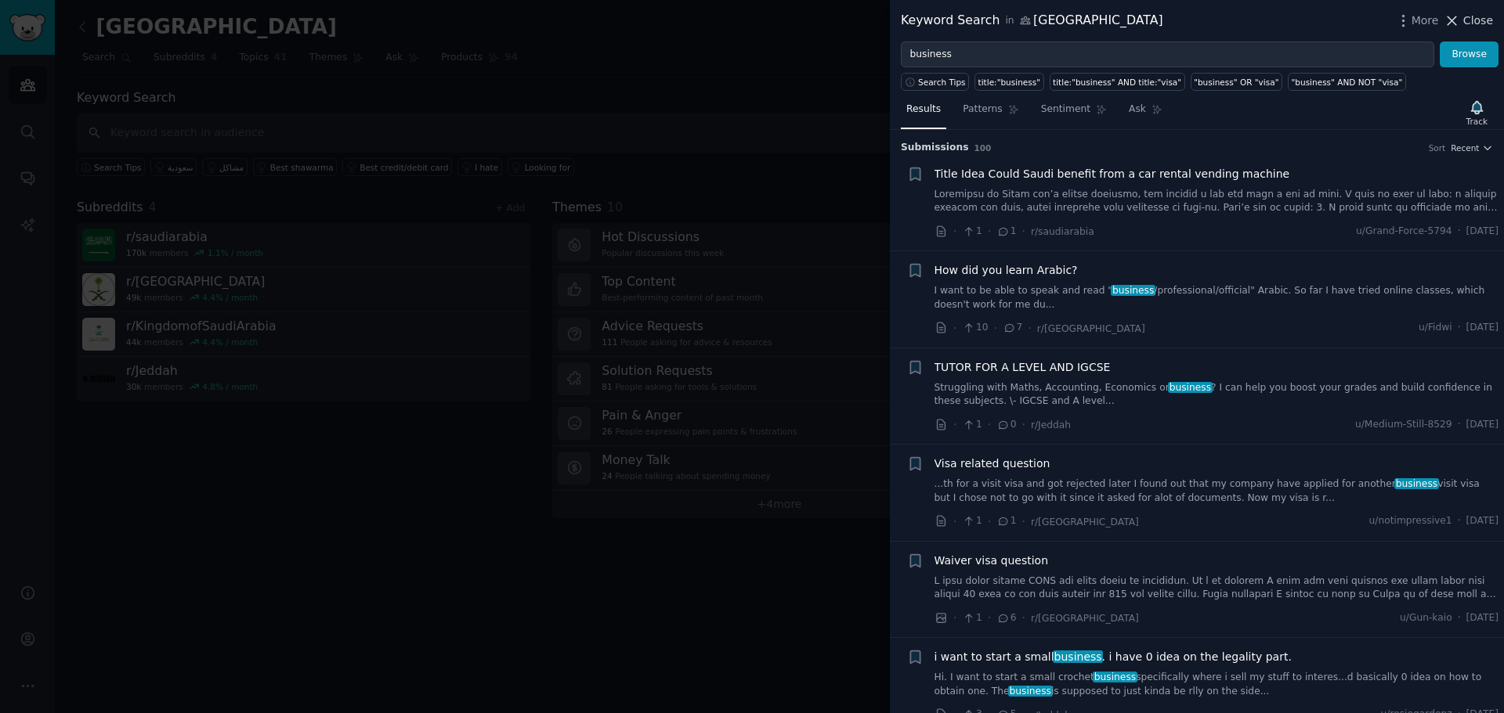
click at [1476, 19] on span "Close" at bounding box center [1478, 21] width 30 height 16
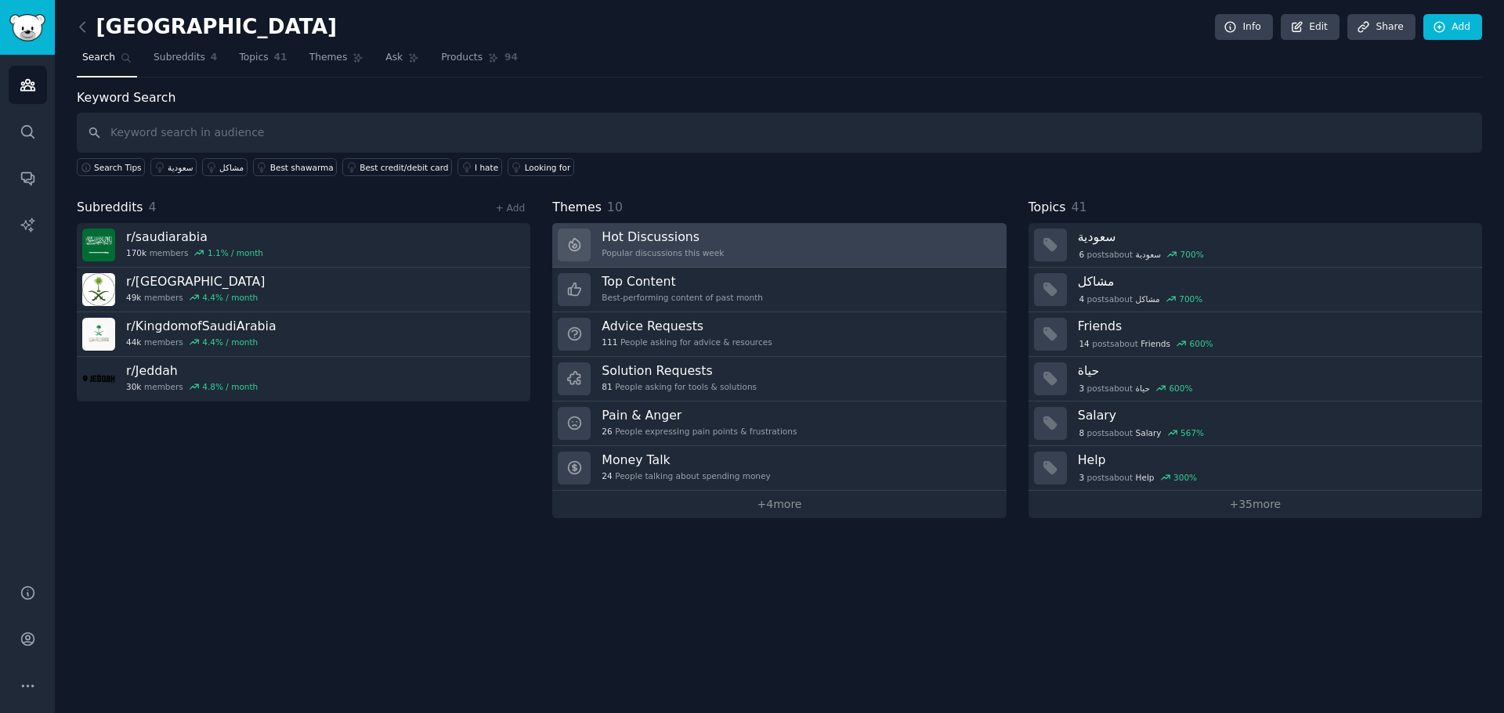
click at [663, 240] on h3 "Hot Discussions" at bounding box center [662, 237] width 122 height 16
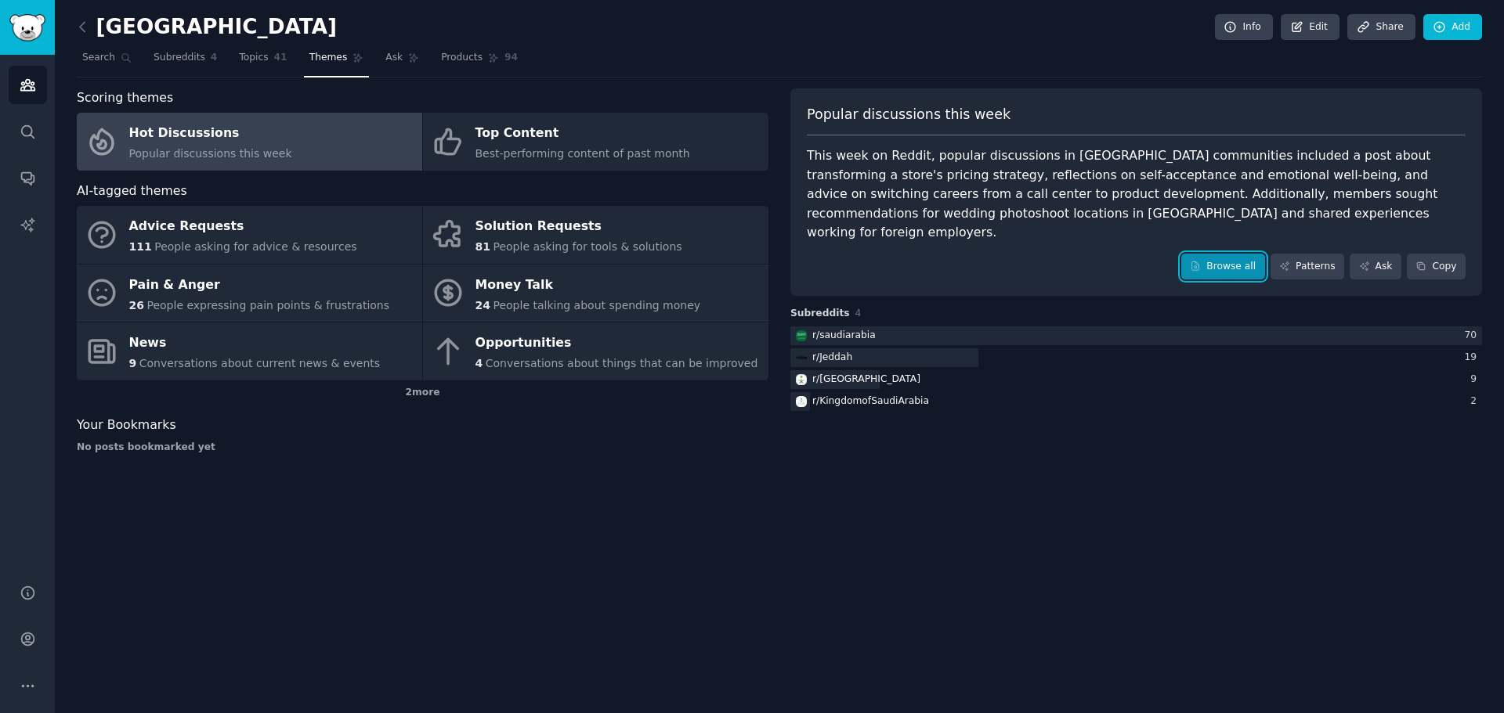
click at [1256, 254] on link "Browse all" at bounding box center [1223, 267] width 84 height 27
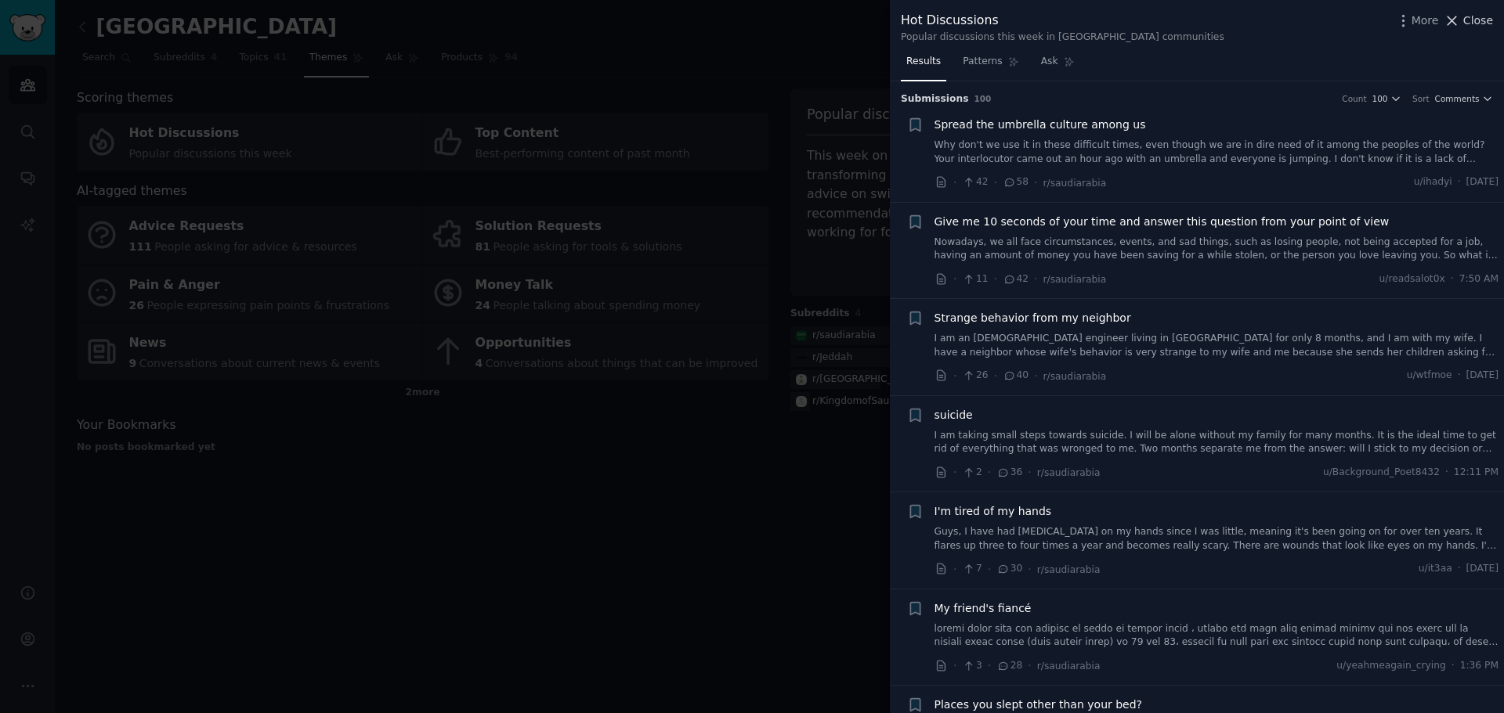
click at [1479, 17] on span "Close" at bounding box center [1478, 21] width 30 height 16
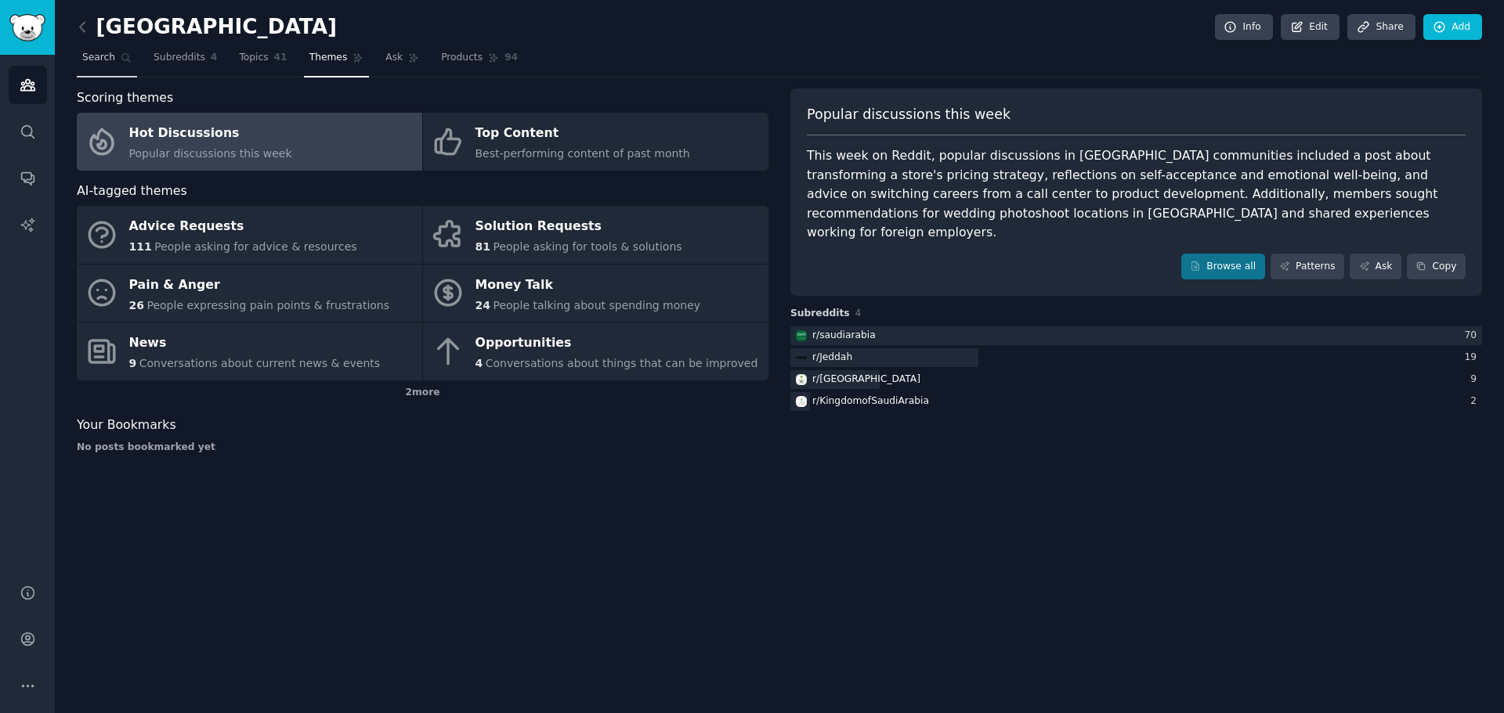
click at [102, 49] on link "Search" at bounding box center [107, 61] width 60 height 32
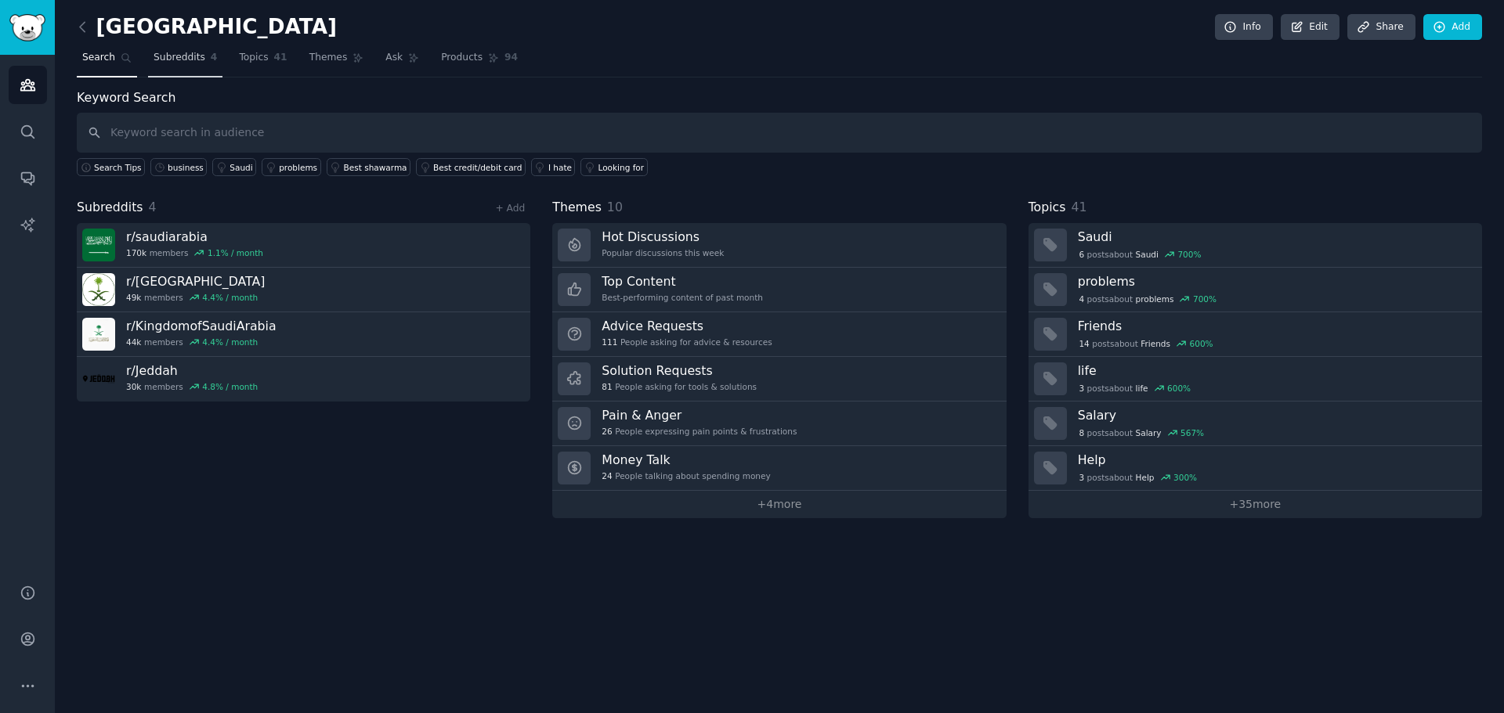
click at [179, 58] on span "Subreddits" at bounding box center [179, 58] width 52 height 14
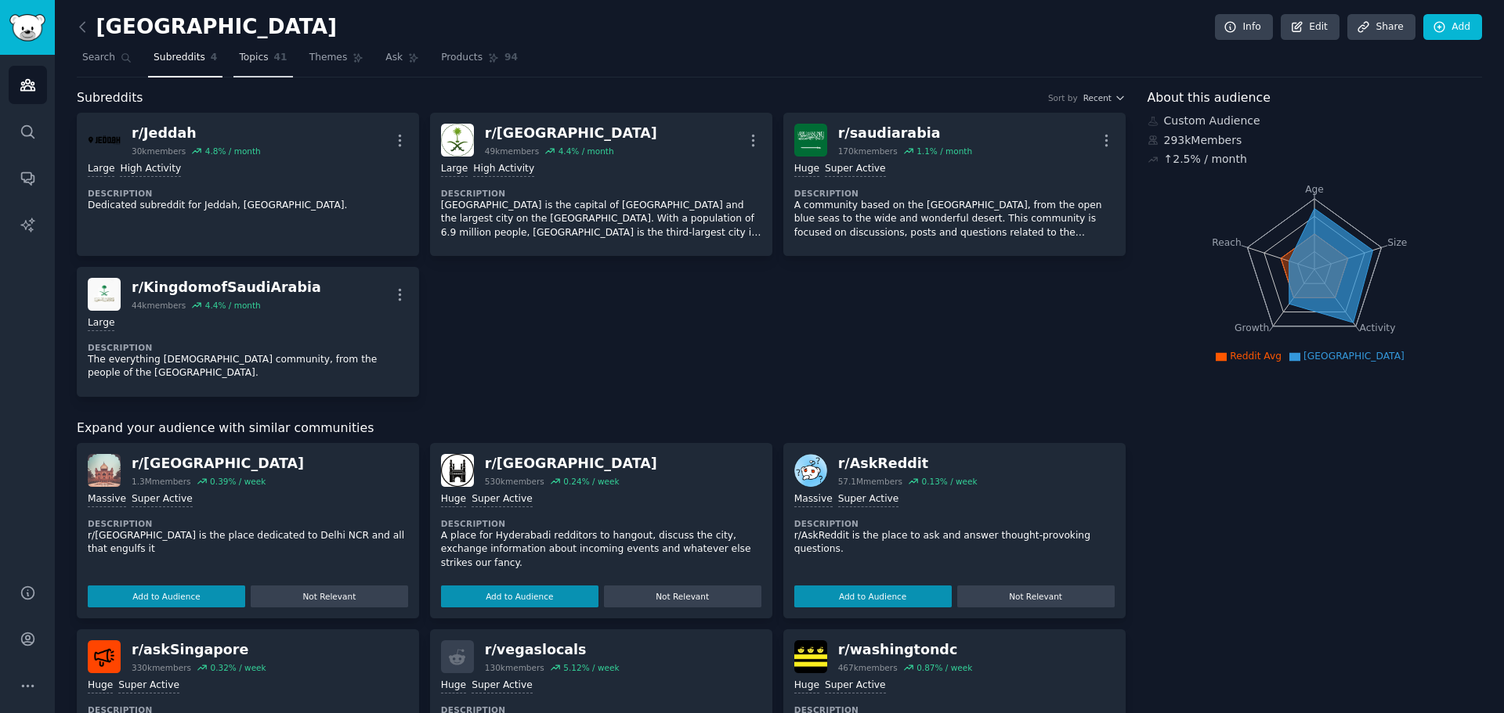
click at [253, 49] on link "Topics 41" at bounding box center [262, 61] width 59 height 32
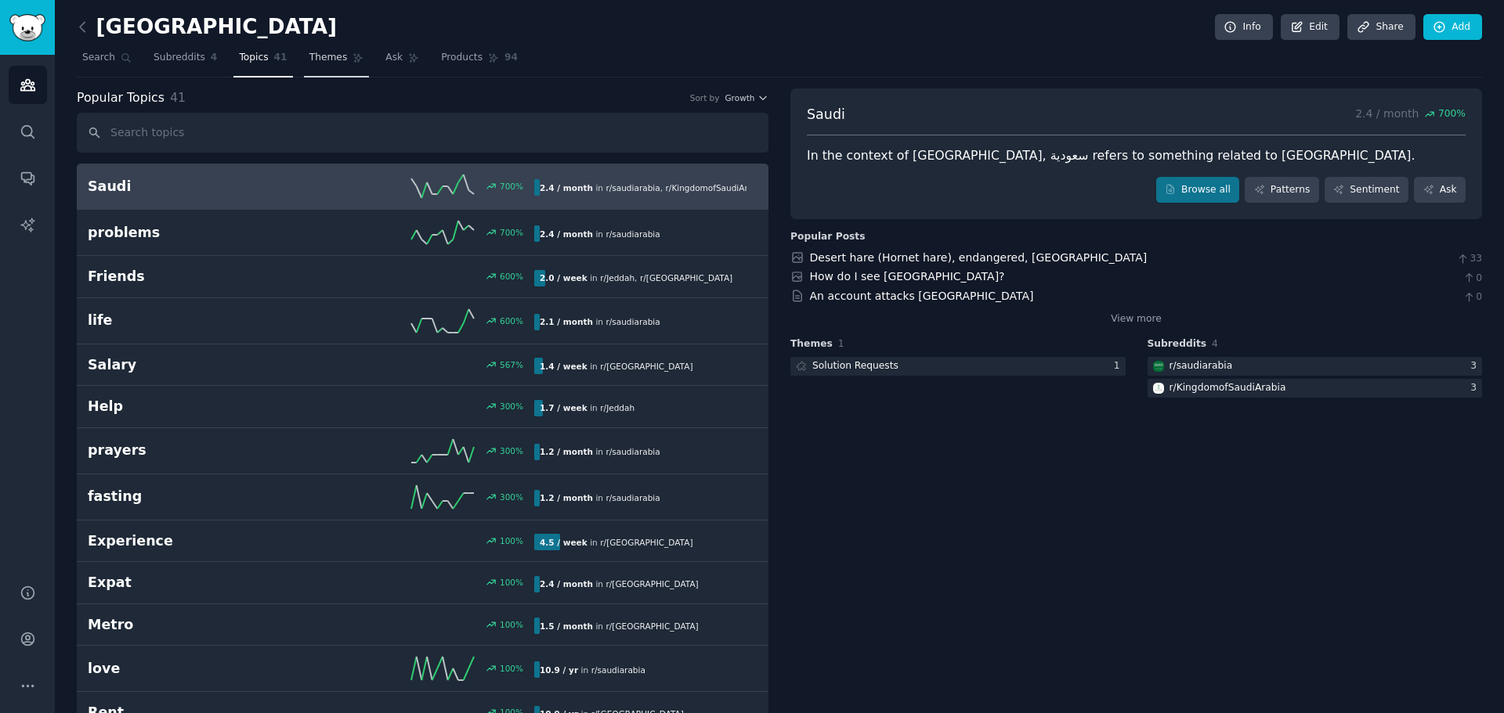
click at [320, 63] on span "Themes" at bounding box center [328, 58] width 38 height 14
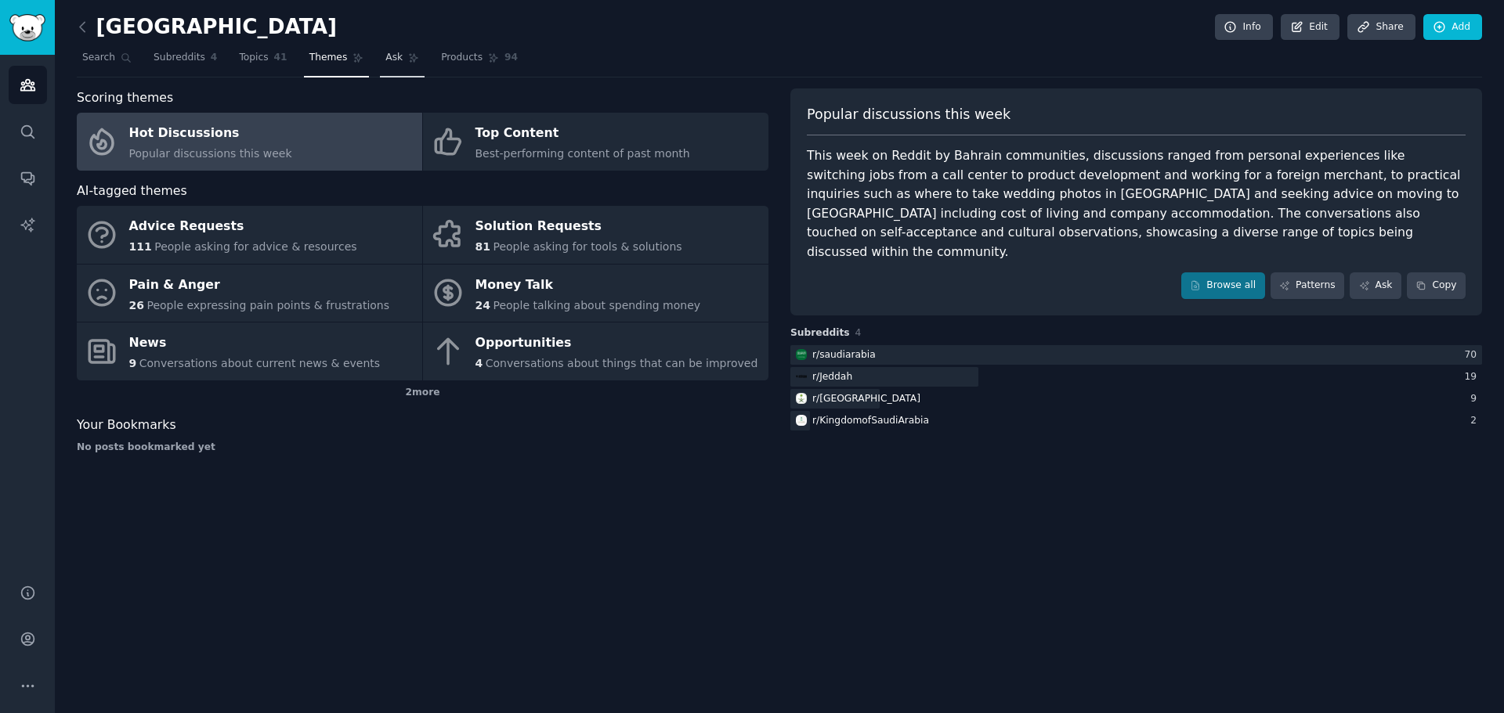
click at [397, 50] on link "Ask" at bounding box center [402, 61] width 45 height 32
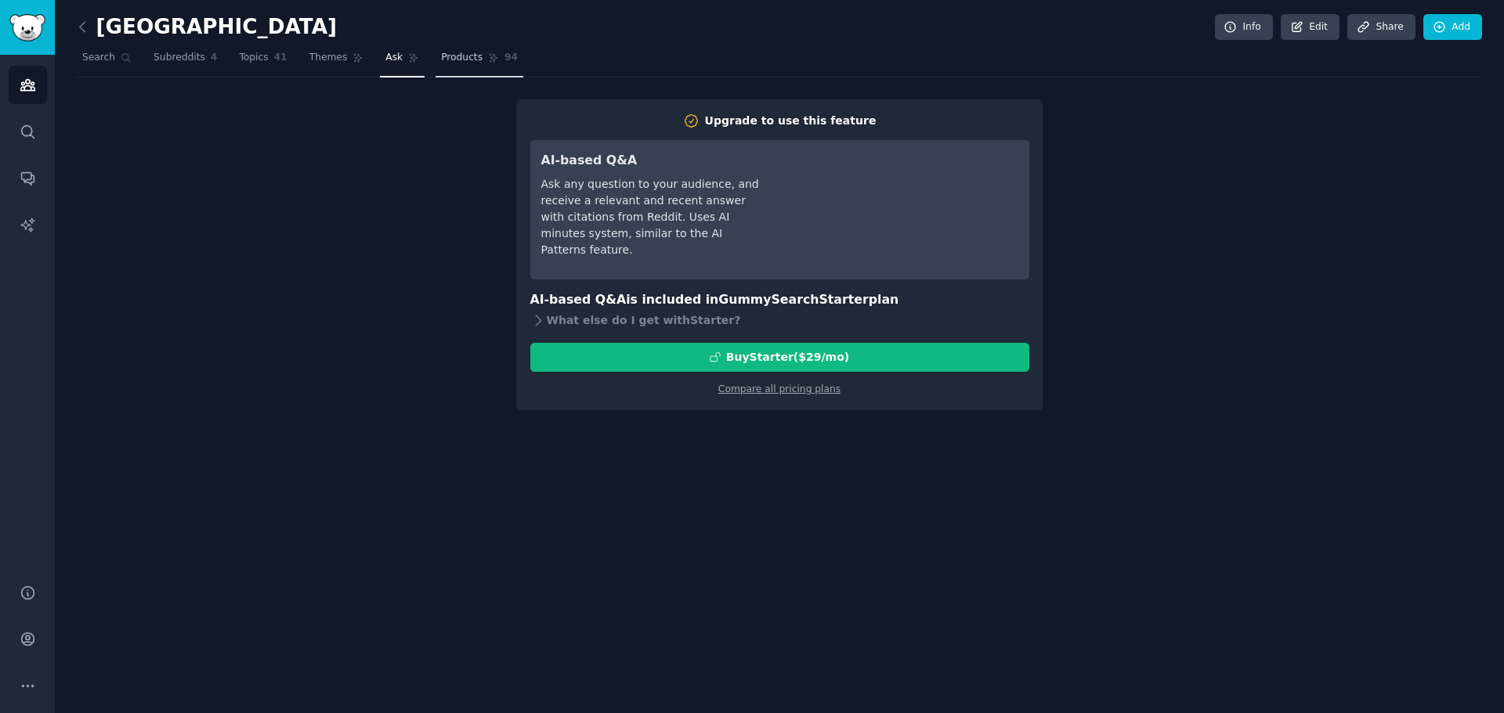
click at [489, 57] on icon at bounding box center [493, 58] width 9 height 9
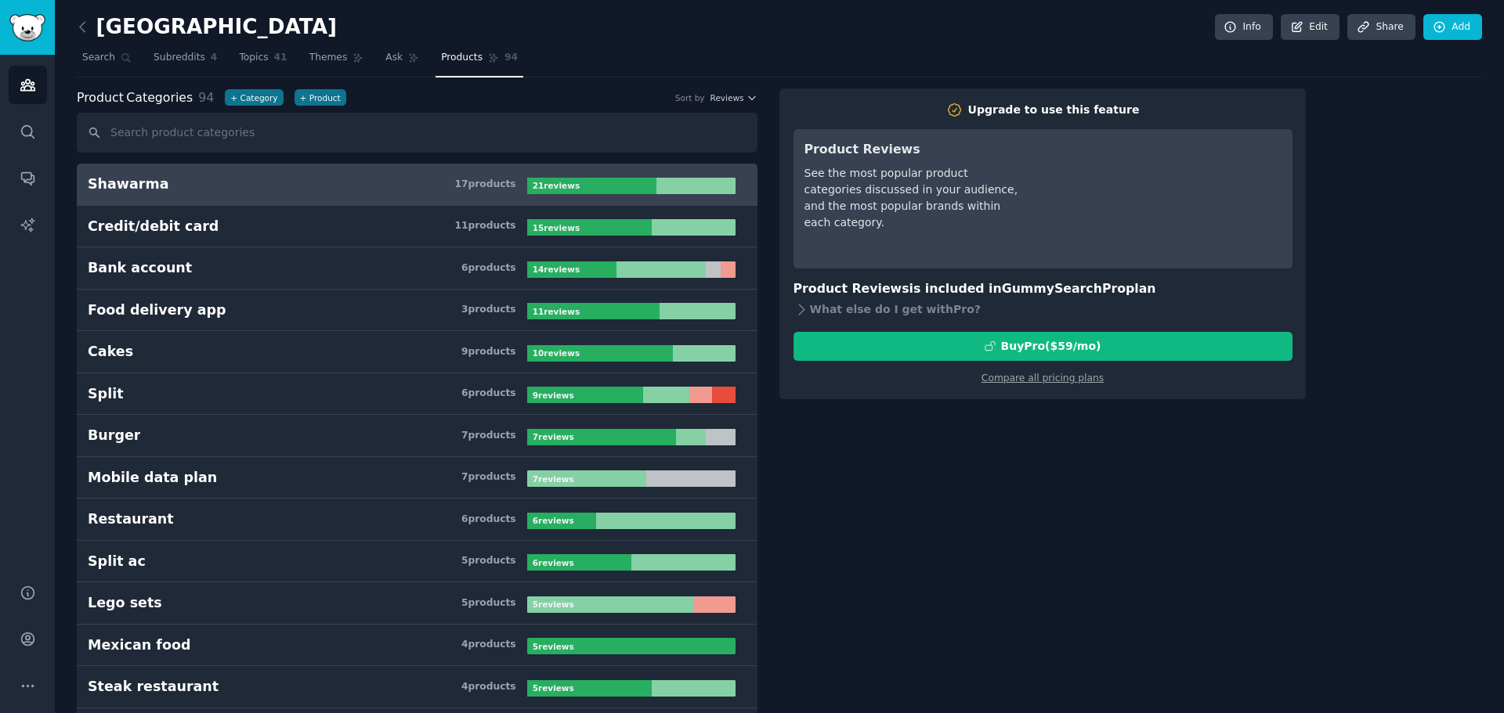
click at [118, 184] on div "Shawarma" at bounding box center [128, 185] width 81 height 20
click at [274, 177] on h3 "Shawarma 17 product s" at bounding box center [307, 185] width 439 height 20
click at [529, 190] on div "21 review s" at bounding box center [557, 186] width 61 height 16
click at [497, 179] on div "17 product s" at bounding box center [484, 185] width 61 height 14
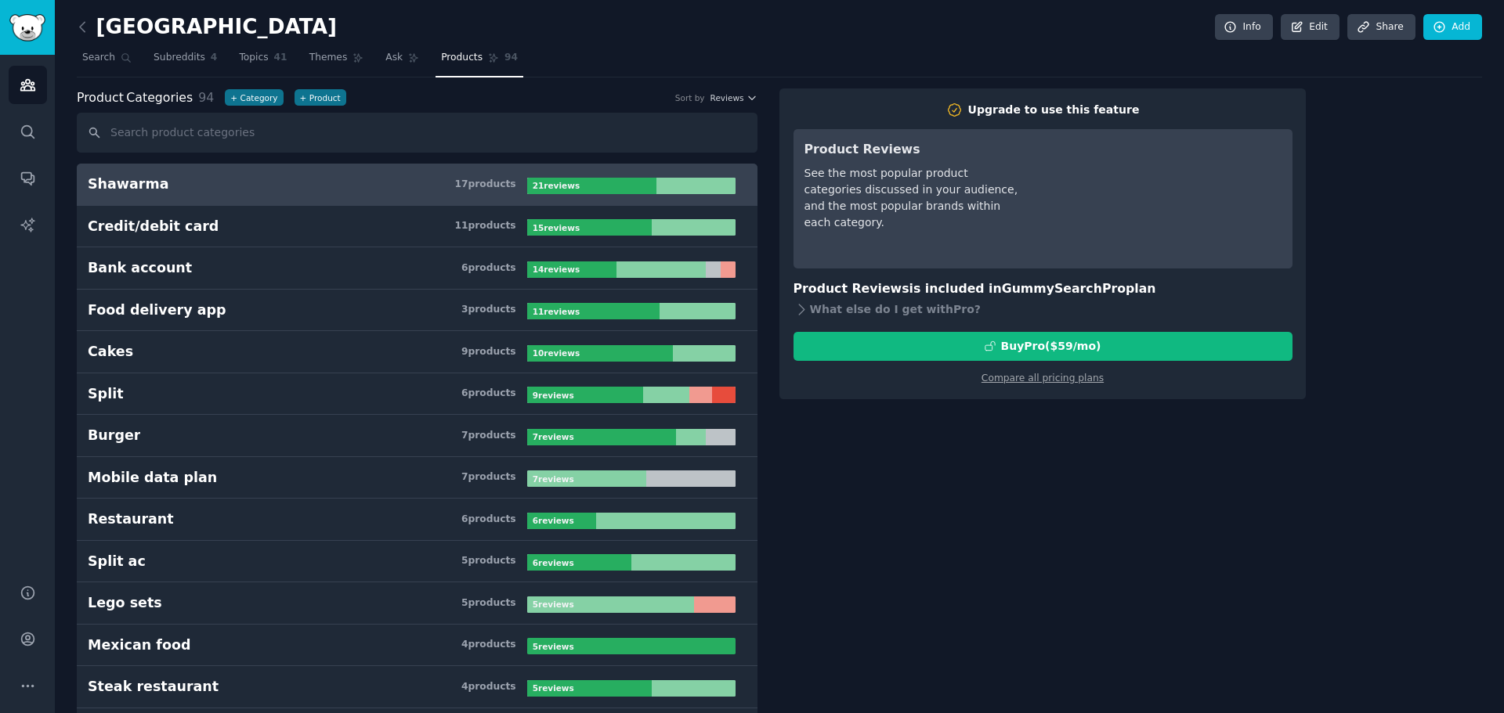
click at [497, 179] on div "17 product s" at bounding box center [484, 185] width 61 height 14
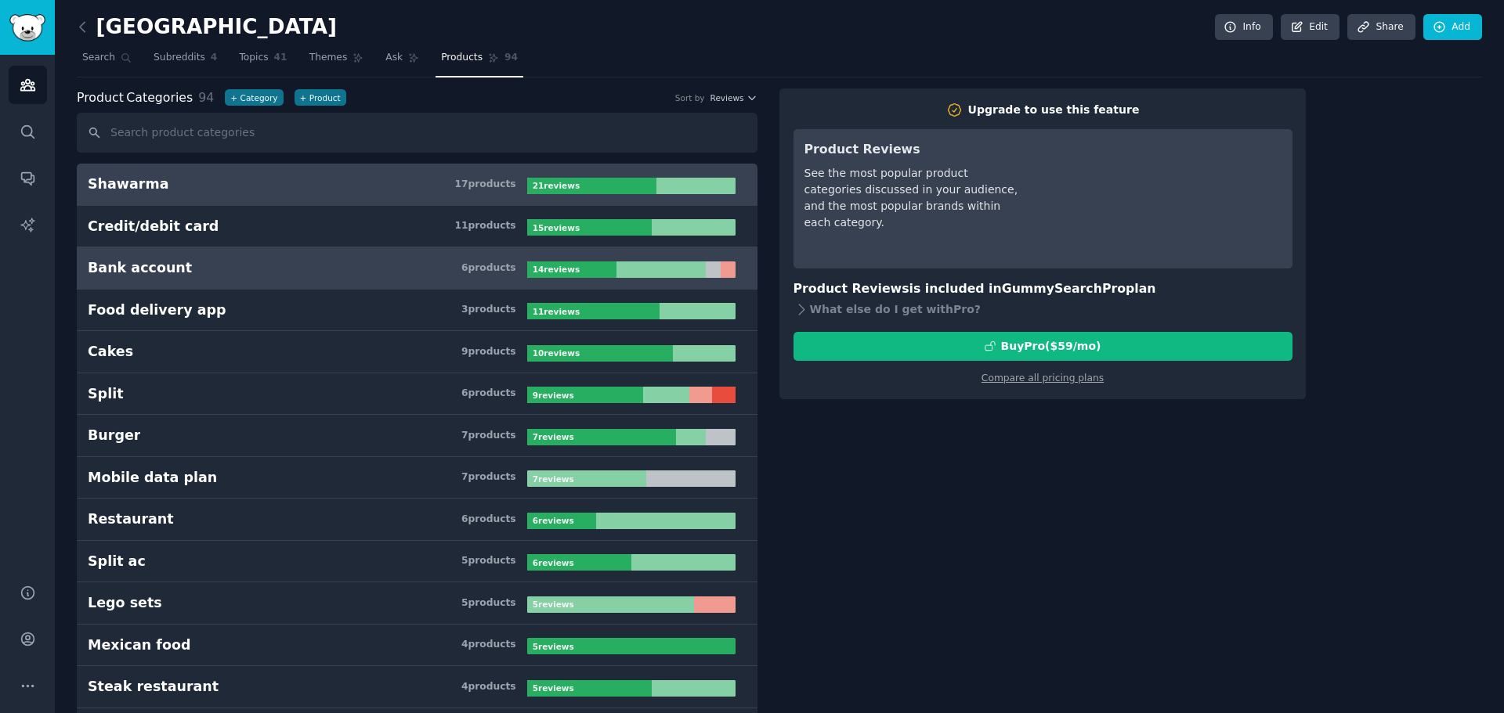
click at [160, 276] on div "Bank account" at bounding box center [140, 268] width 104 height 20
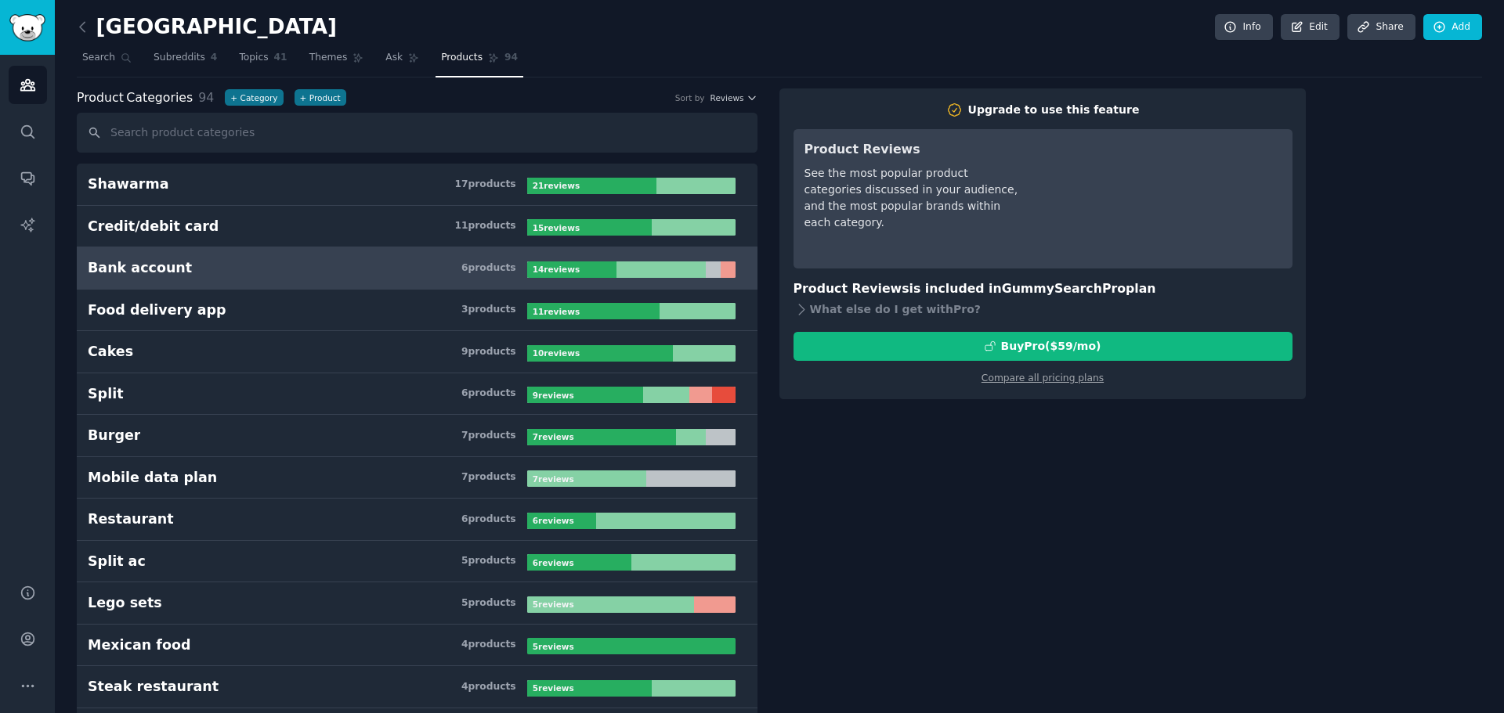
click at [118, 269] on div "Bank account" at bounding box center [140, 268] width 104 height 20
click at [505, 269] on div "6 product s" at bounding box center [488, 269] width 55 height 14
click at [85, 23] on icon at bounding box center [82, 27] width 16 height 16
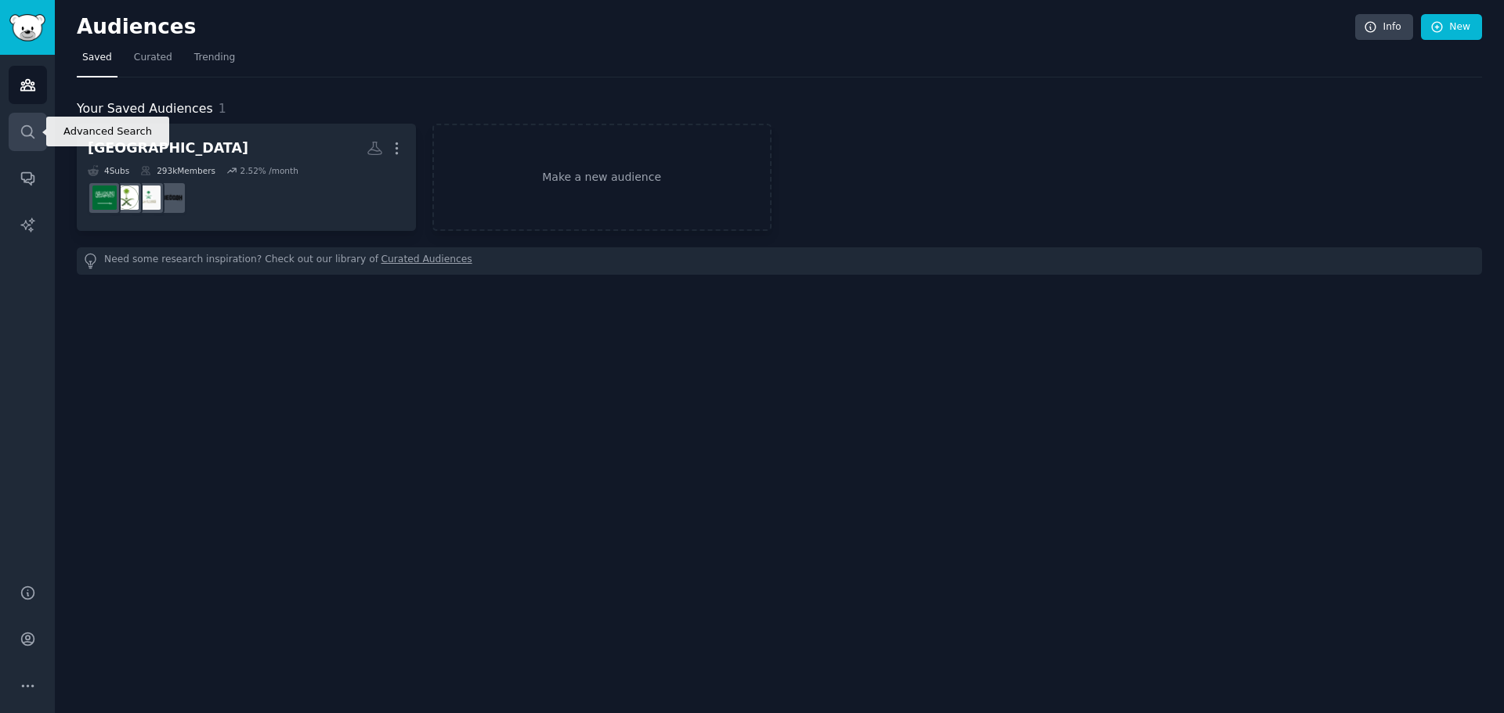
click at [23, 135] on icon "Sidebar" at bounding box center [28, 132] width 16 height 16
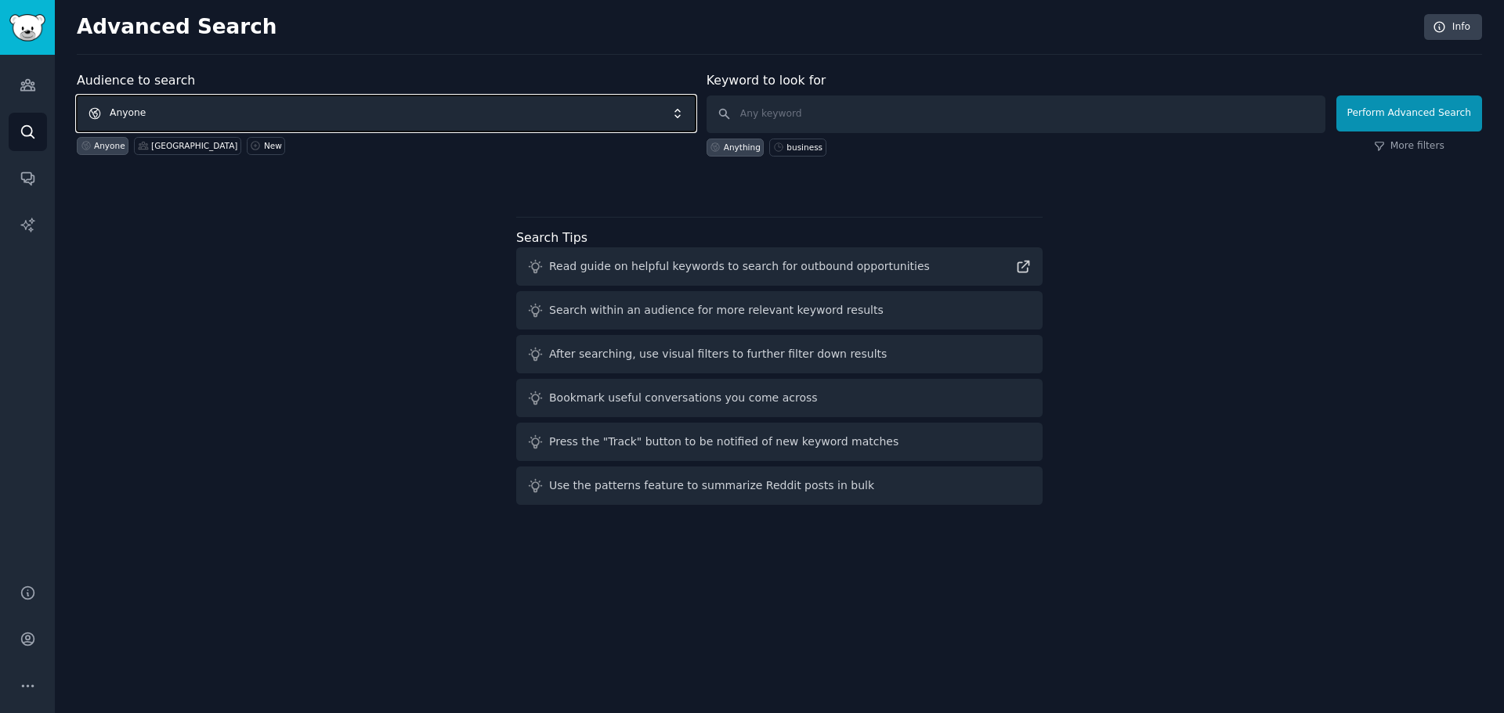
click at [258, 116] on span "Anyone" at bounding box center [386, 114] width 619 height 36
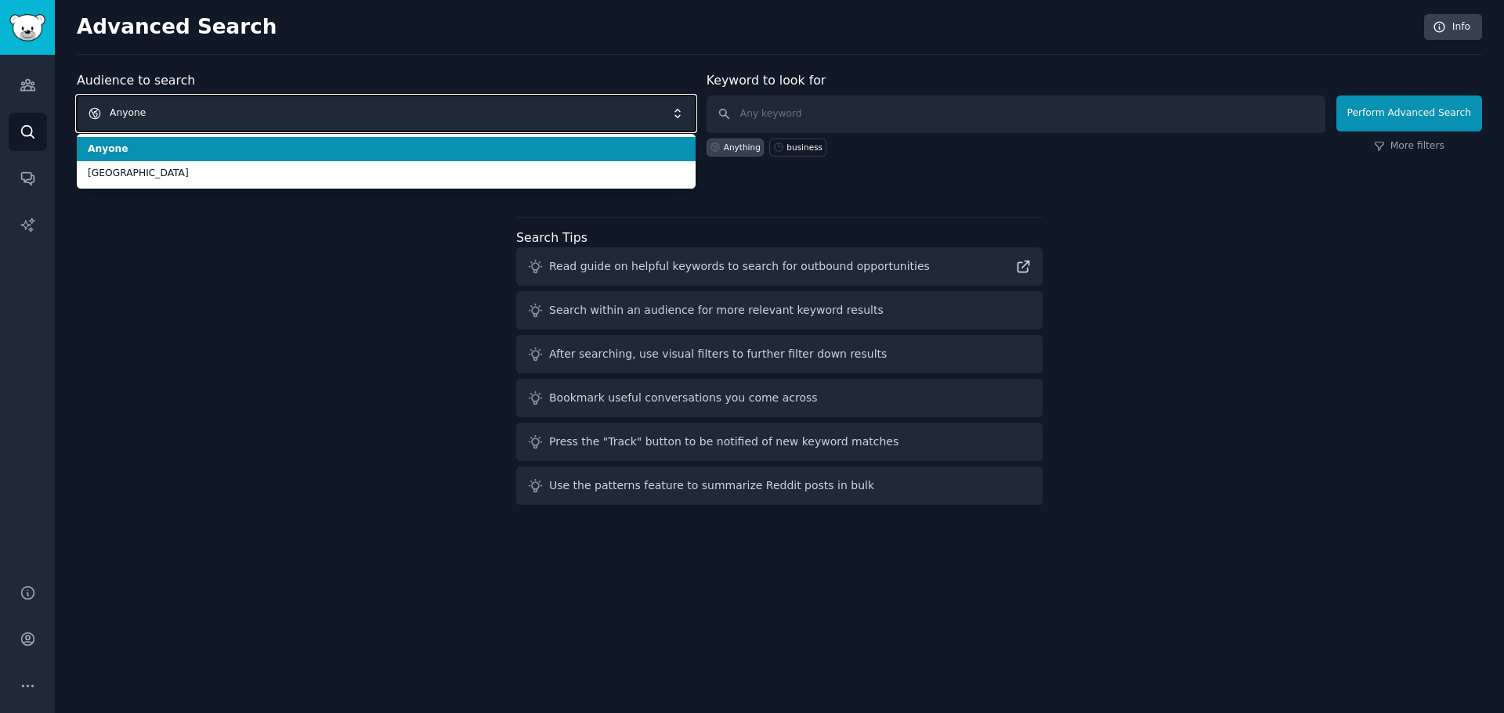
click at [257, 115] on span "Anyone" at bounding box center [386, 114] width 619 height 36
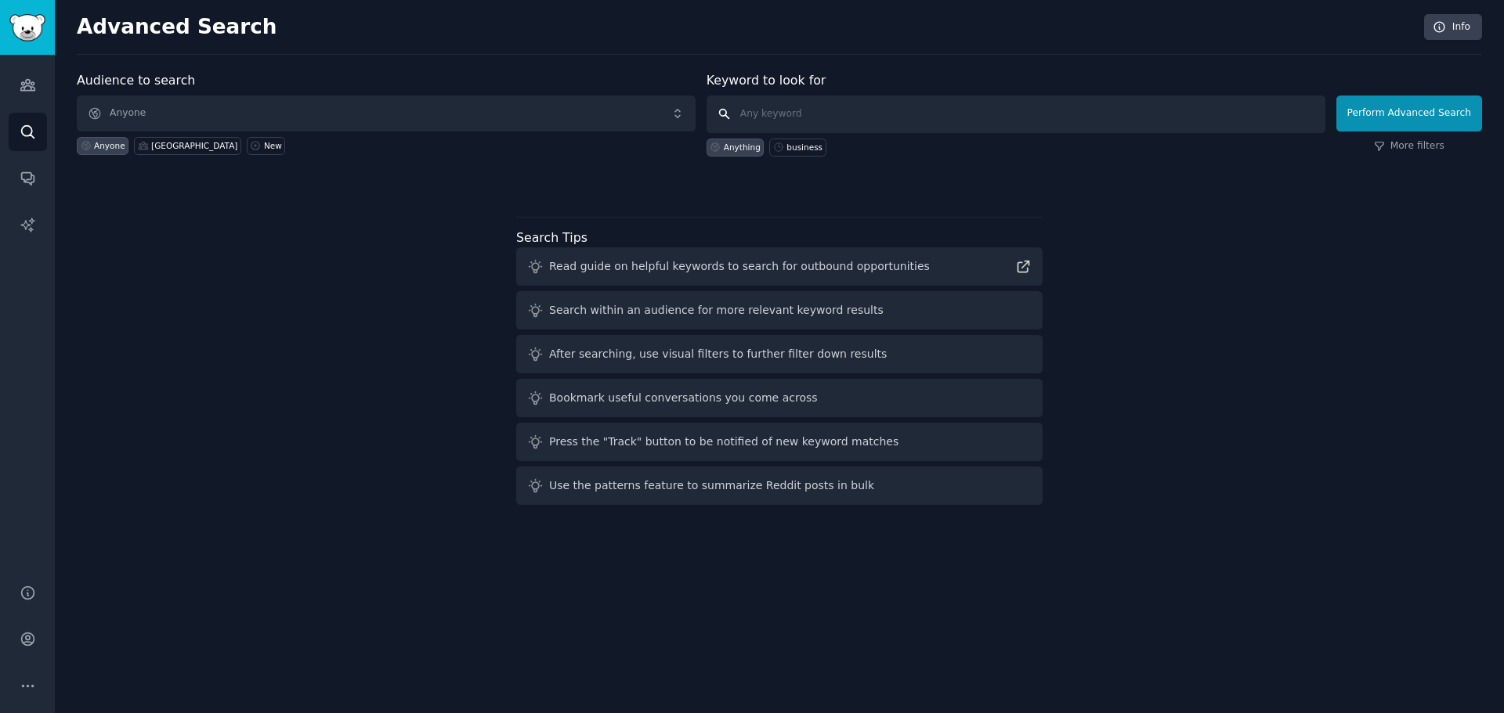
click at [822, 114] on input "text" at bounding box center [1015, 115] width 619 height 38
type input "company formation in [GEOGRAPHIC_DATA]"
click at [1414, 110] on button "Perform Advanced Search" at bounding box center [1409, 114] width 146 height 36
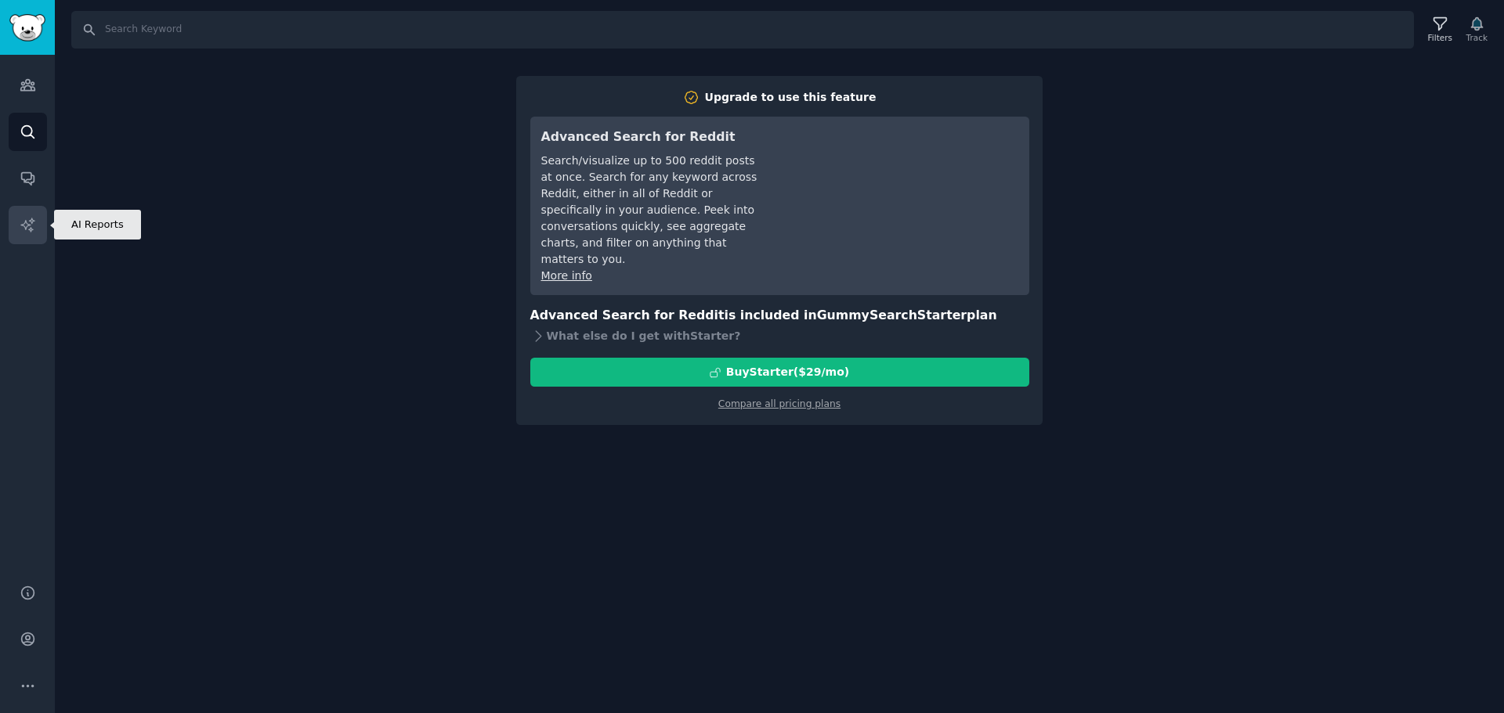
click at [20, 215] on link "AI Reports" at bounding box center [28, 225] width 38 height 38
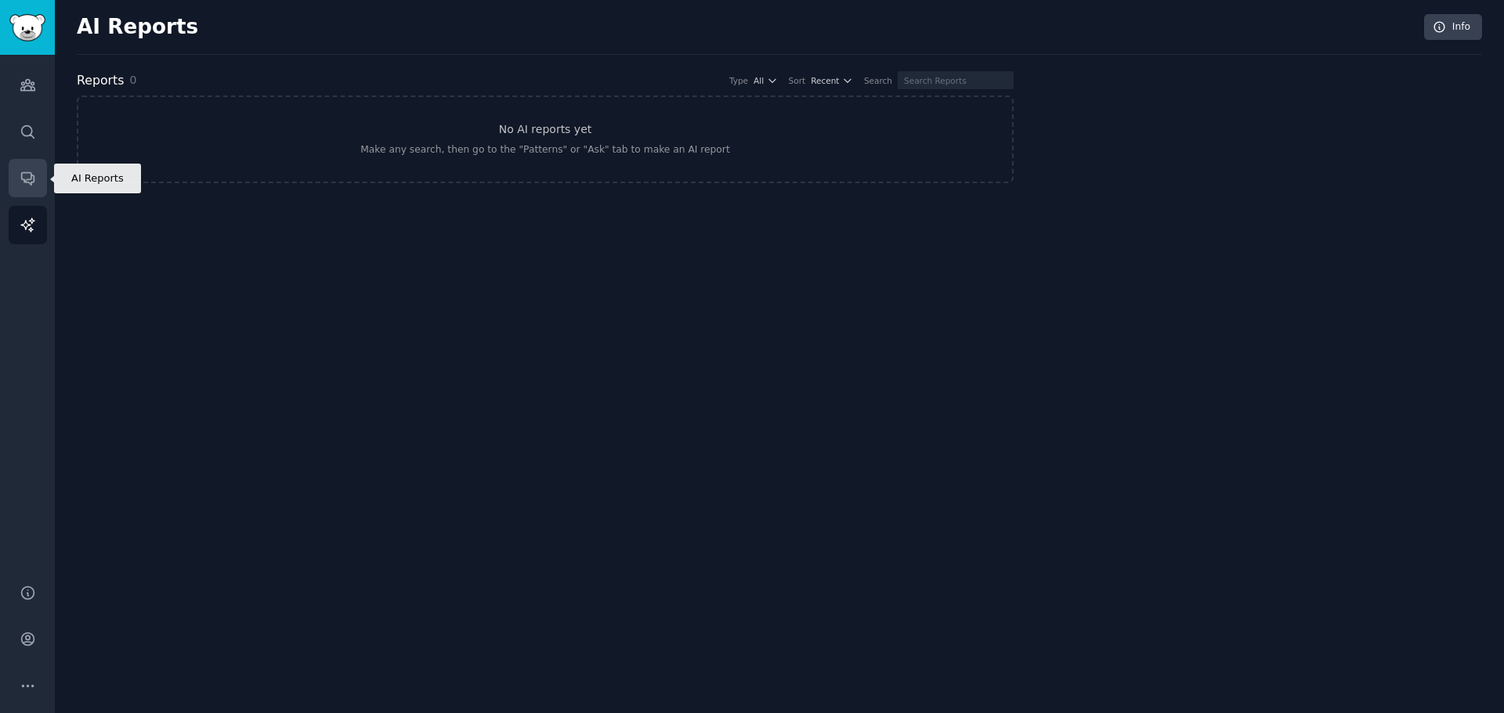
click at [17, 194] on link "Conversations" at bounding box center [28, 178] width 38 height 38
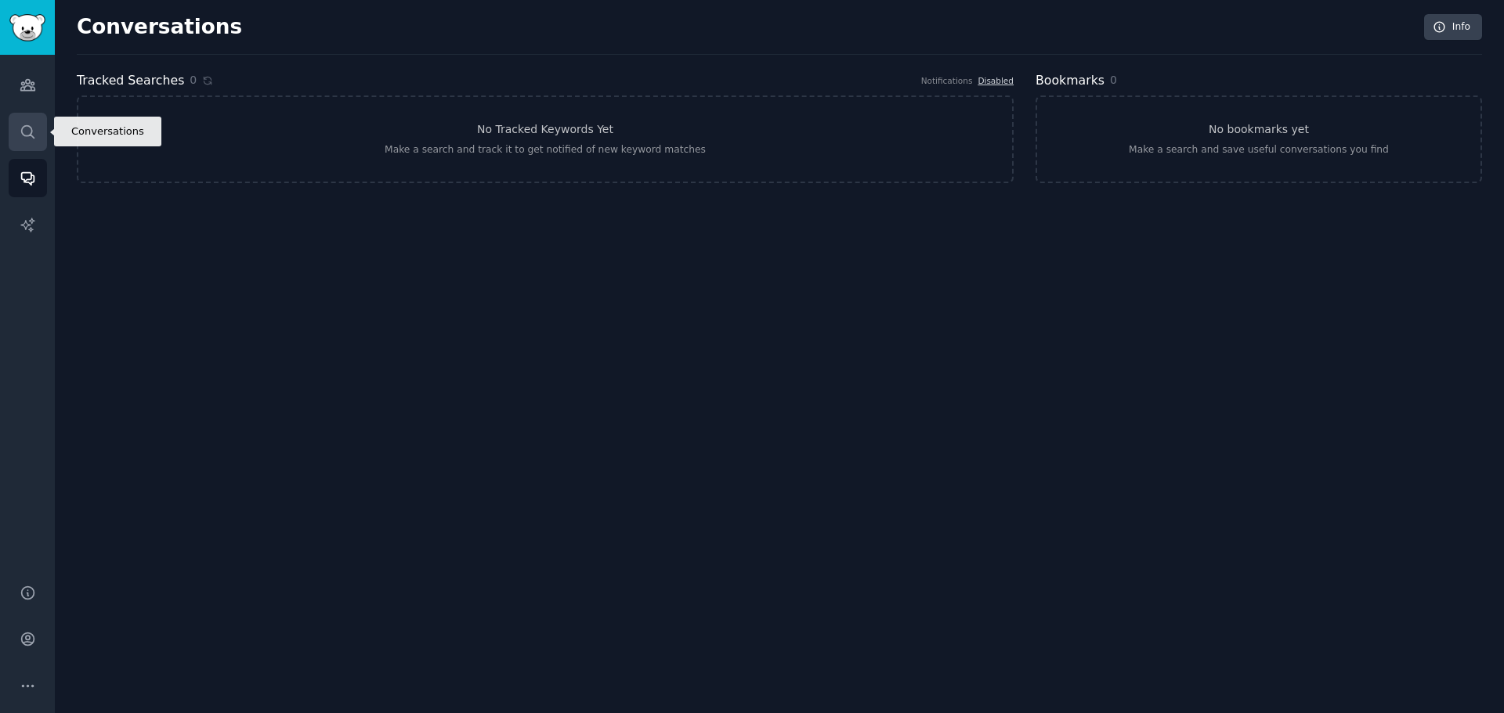
click at [27, 132] on icon "Sidebar" at bounding box center [28, 132] width 16 height 16
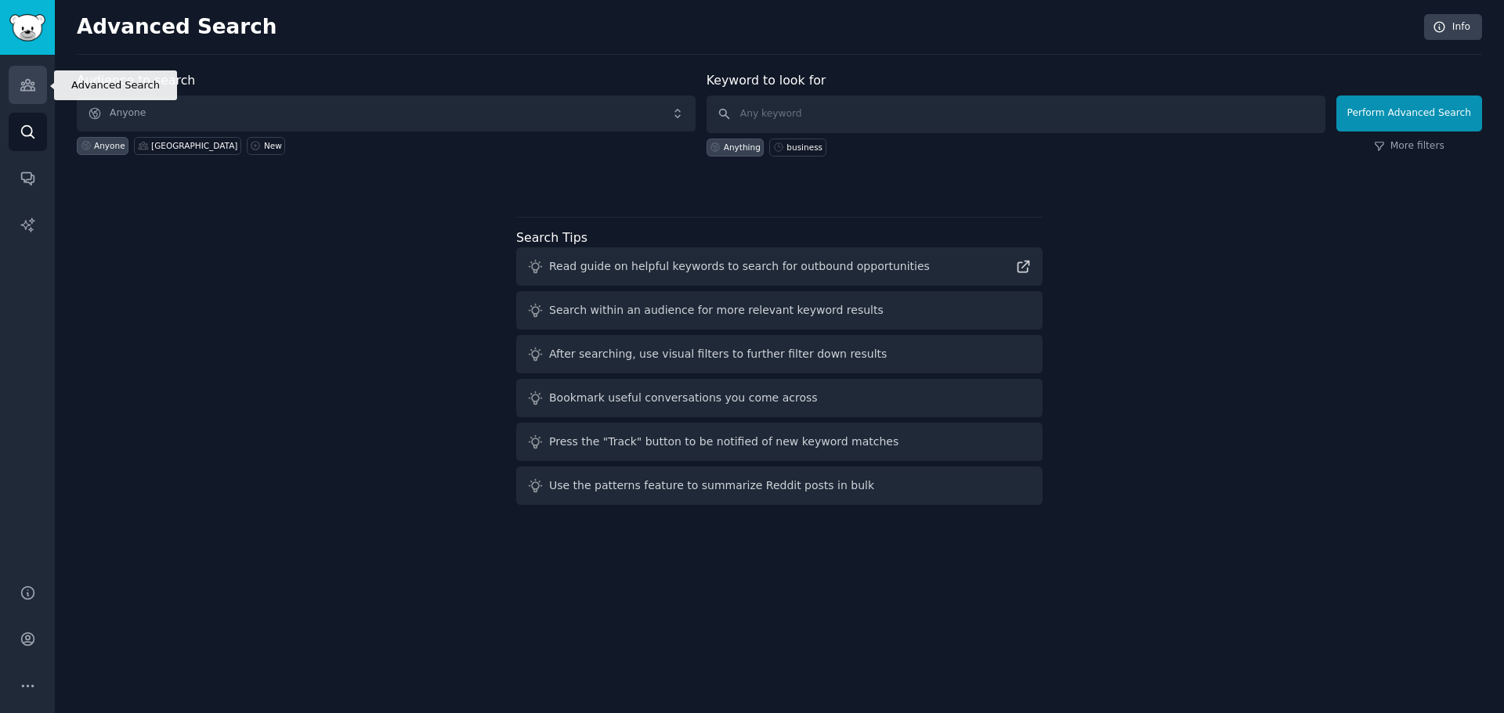
click at [21, 81] on icon "Sidebar" at bounding box center [28, 85] width 16 height 16
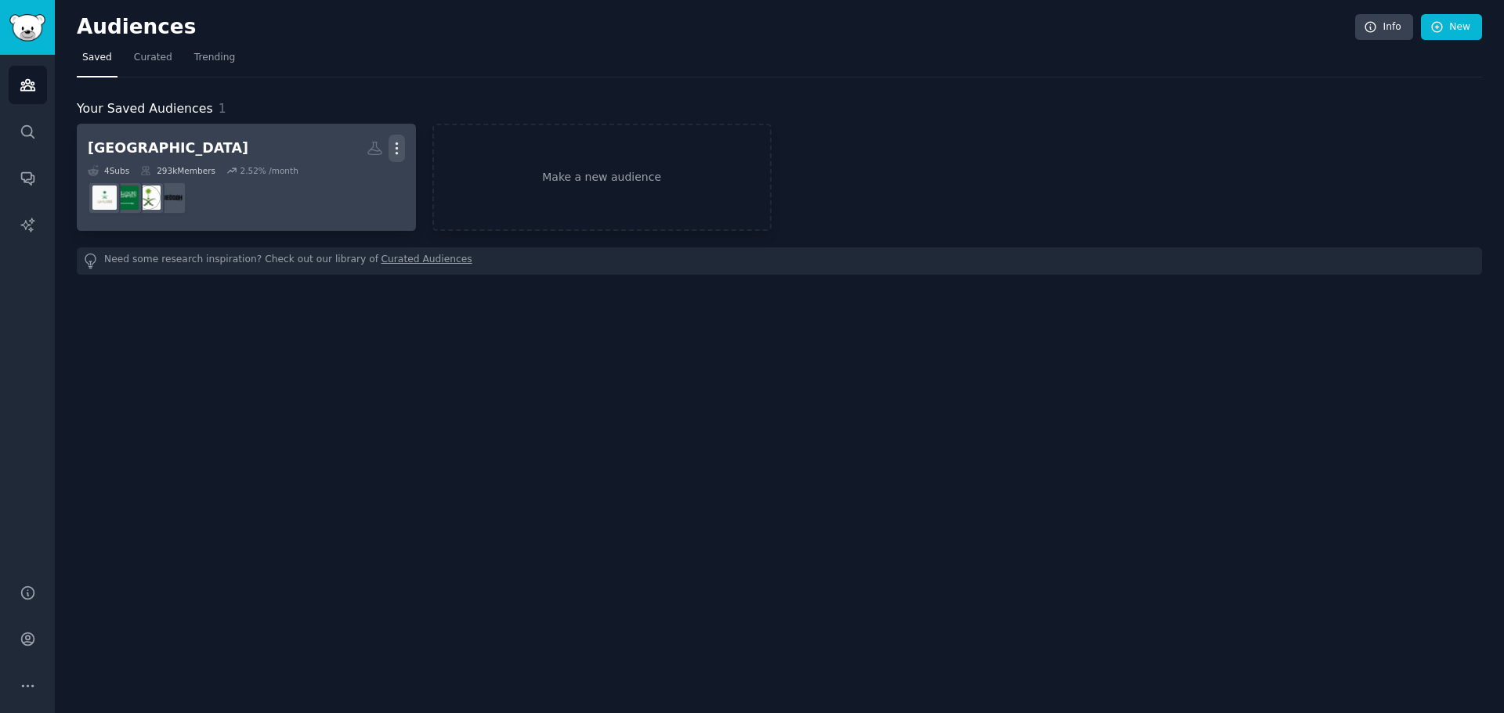
click at [403, 147] on icon "button" at bounding box center [396, 148] width 16 height 16
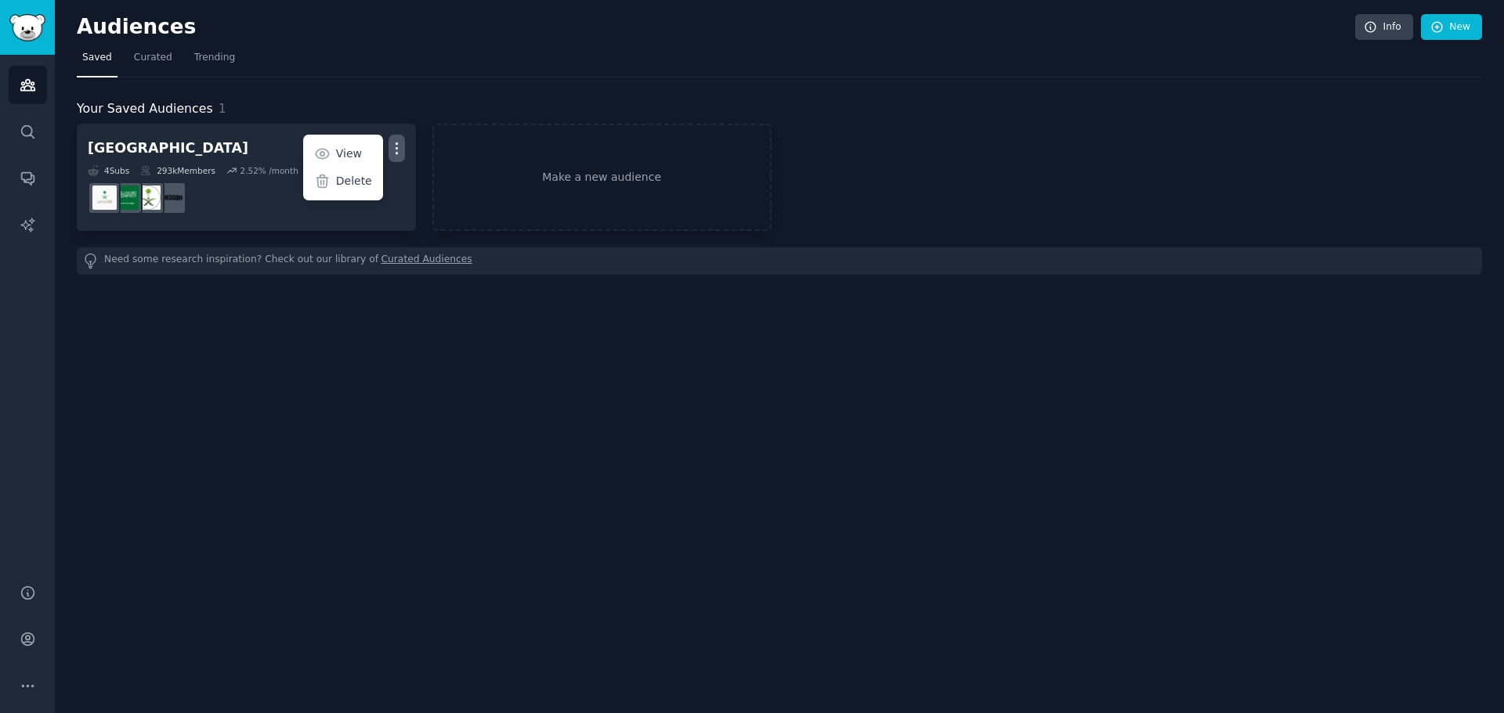
click at [648, 81] on div "Your Saved Audiences 1 bahrain Custom Audience More View Delete 4 Sub s 293k Me…" at bounding box center [779, 176] width 1405 height 197
click at [147, 68] on link "Curated" at bounding box center [152, 61] width 49 height 32
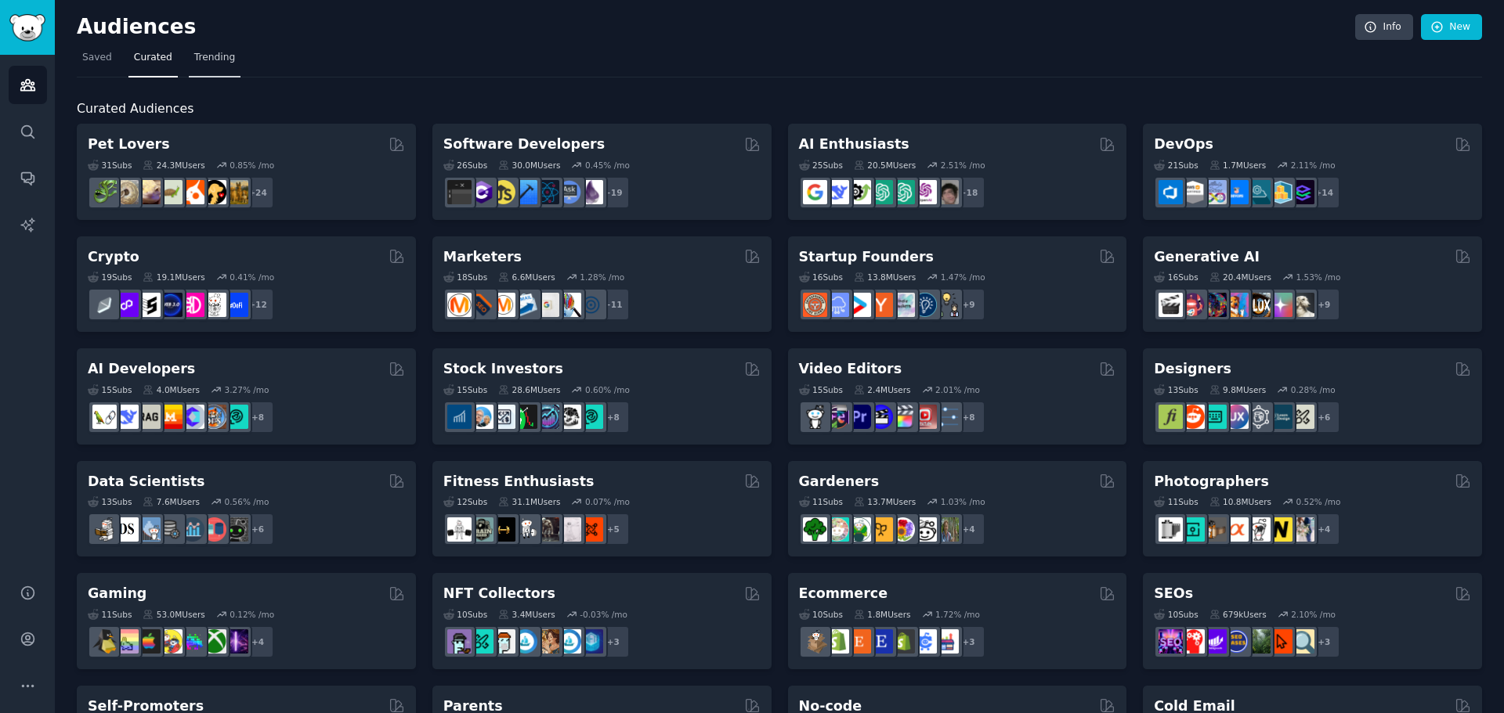
click at [208, 58] on font "Trending" at bounding box center [214, 57] width 41 height 11
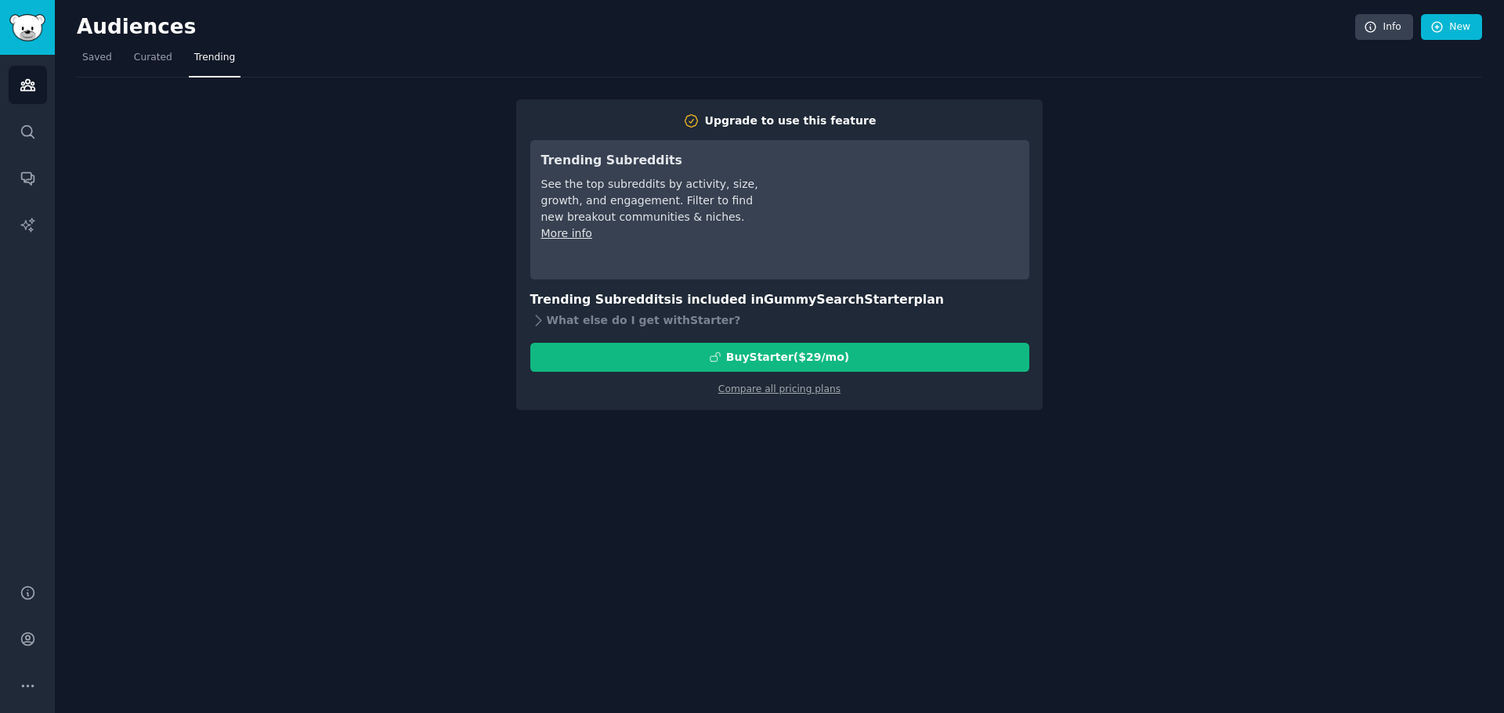
click at [117, 59] on nav "Saved Curated Trending" at bounding box center [779, 61] width 1405 height 32
click at [159, 63] on font "Curated" at bounding box center [153, 57] width 38 height 11
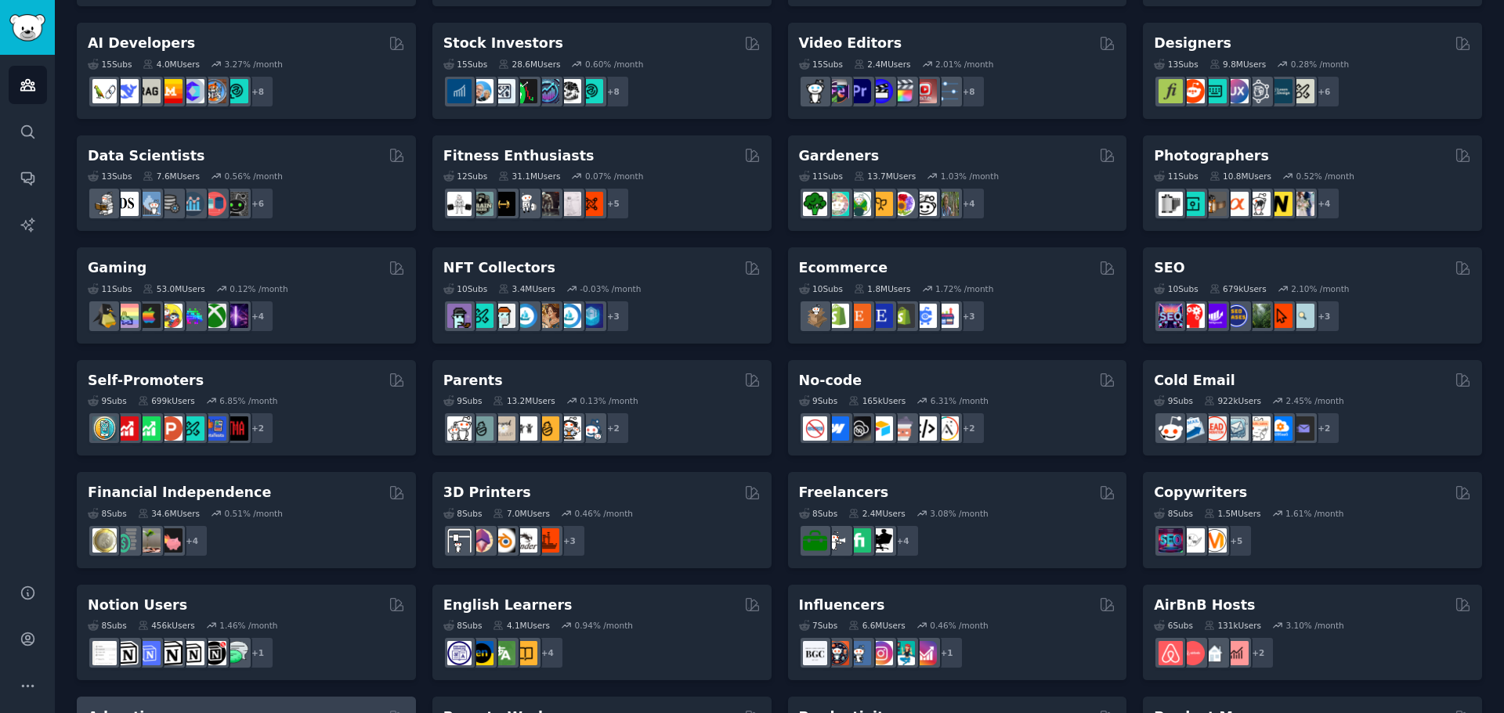
scroll to position [305, 0]
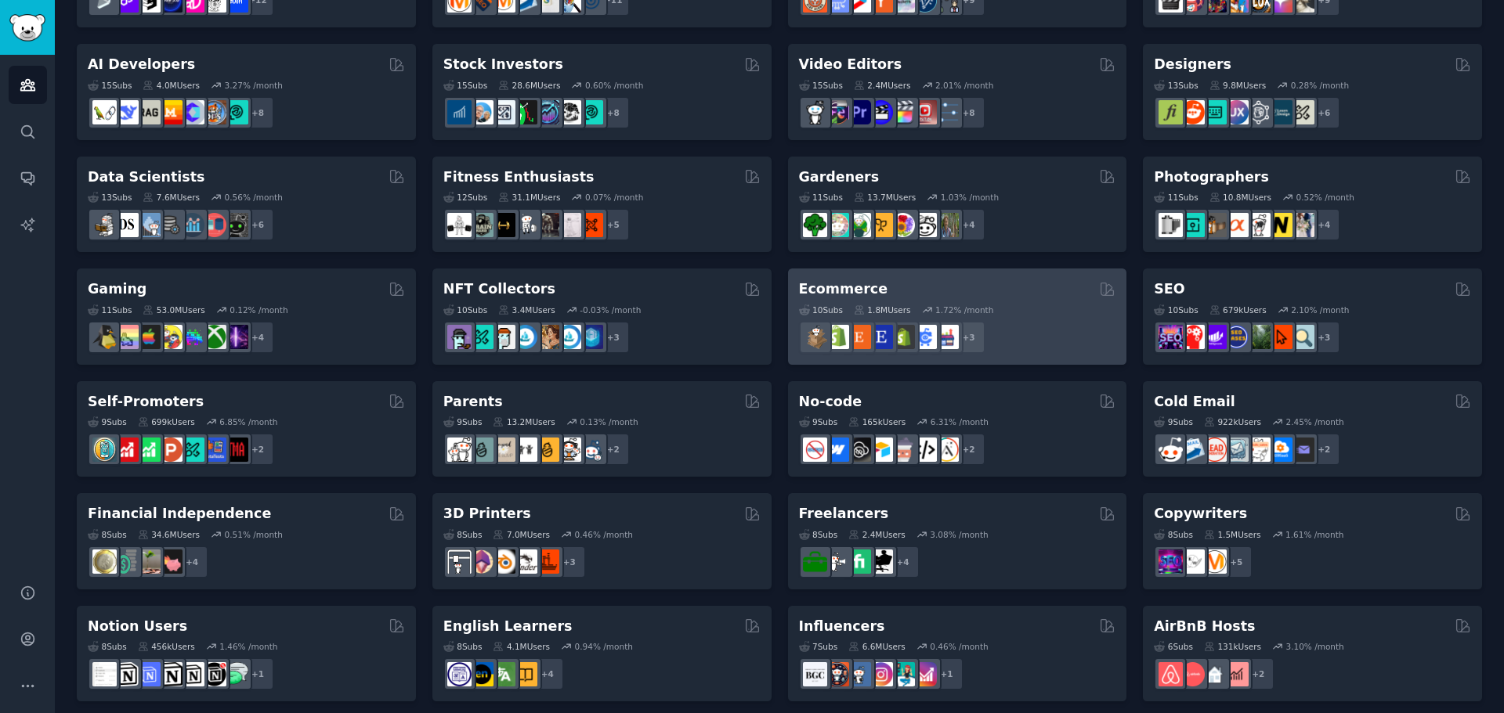
click at [841, 290] on h2 "Ecommerce" at bounding box center [843, 290] width 89 height 20
